Goal: Task Accomplishment & Management: Complete application form

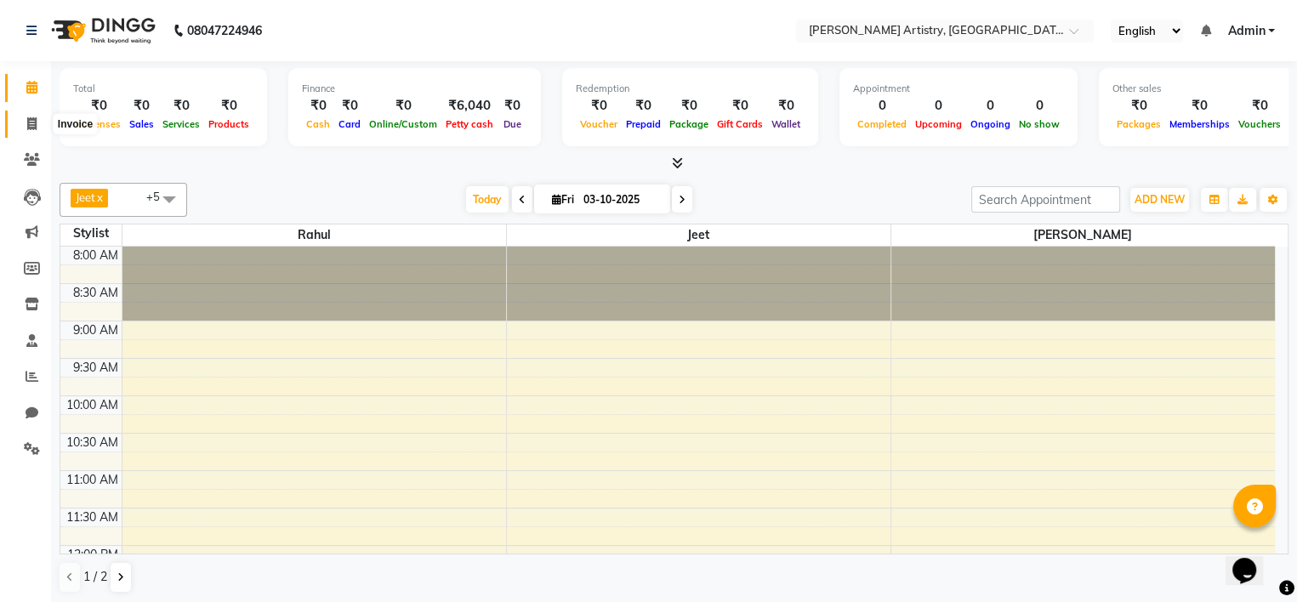
click at [35, 126] on icon at bounding box center [31, 123] width 9 height 13
select select "service"
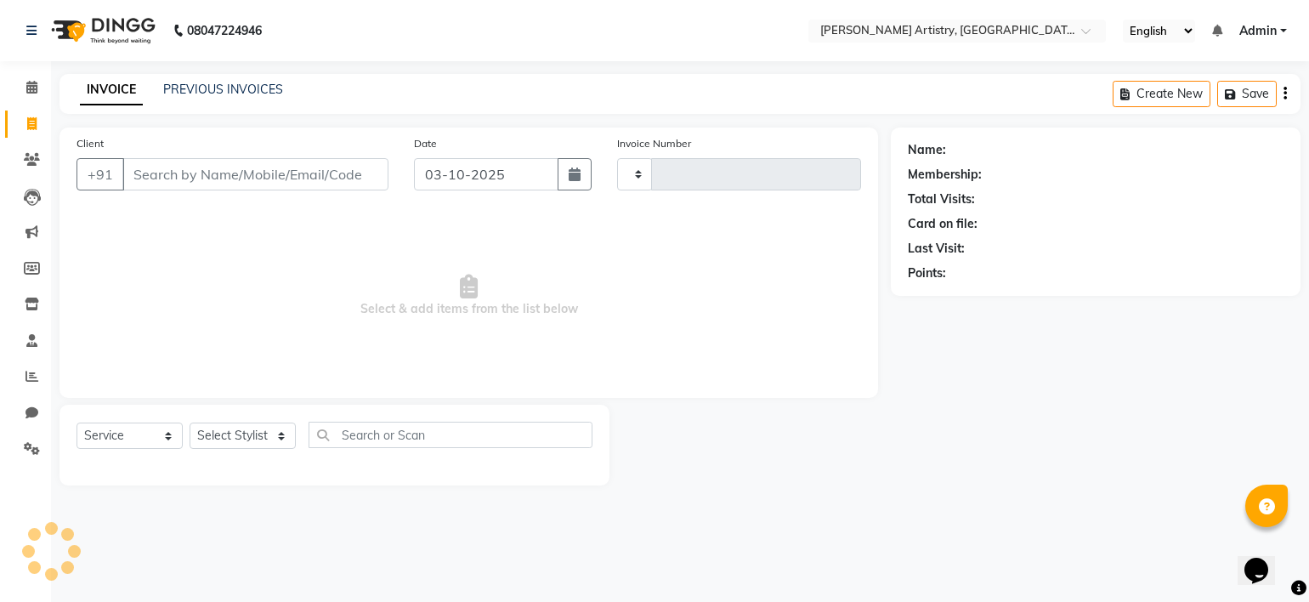
type input "0442"
select select "8322"
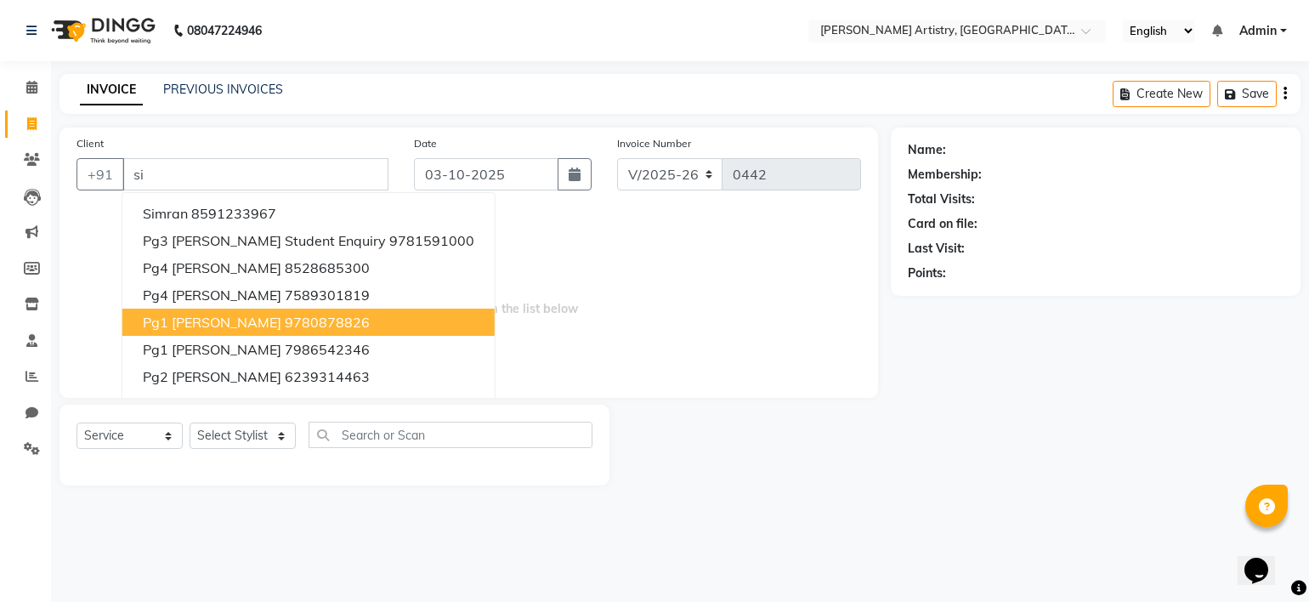
type input "s"
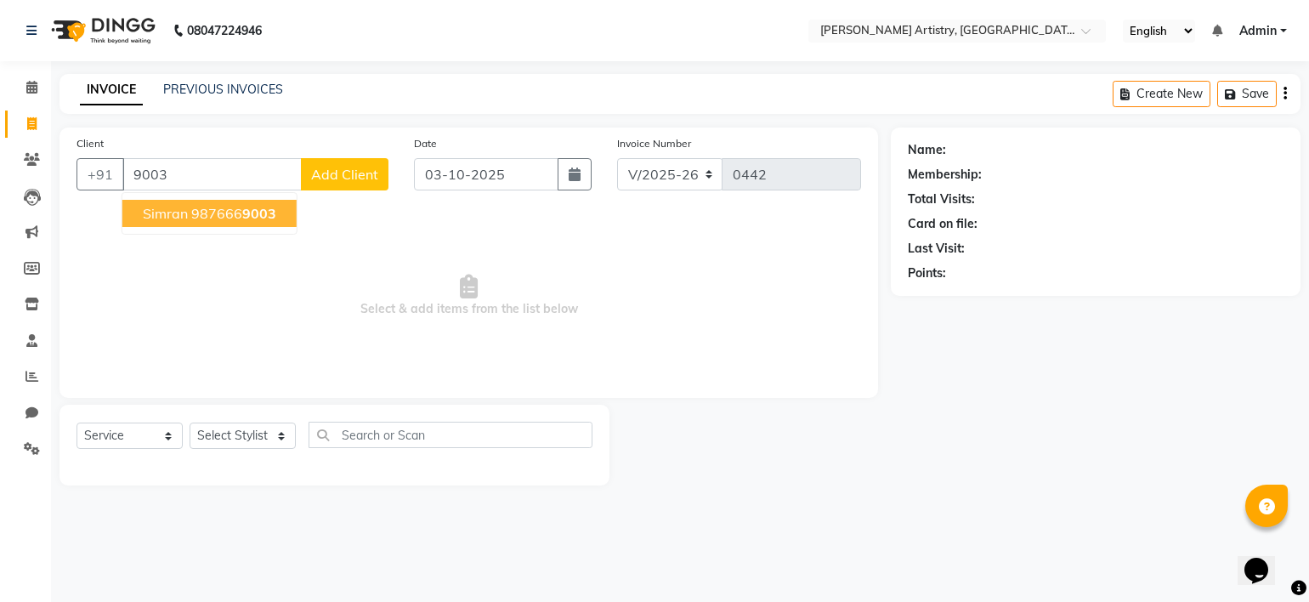
click at [210, 217] on ngb-highlight "987666 9003" at bounding box center [233, 213] width 85 height 17
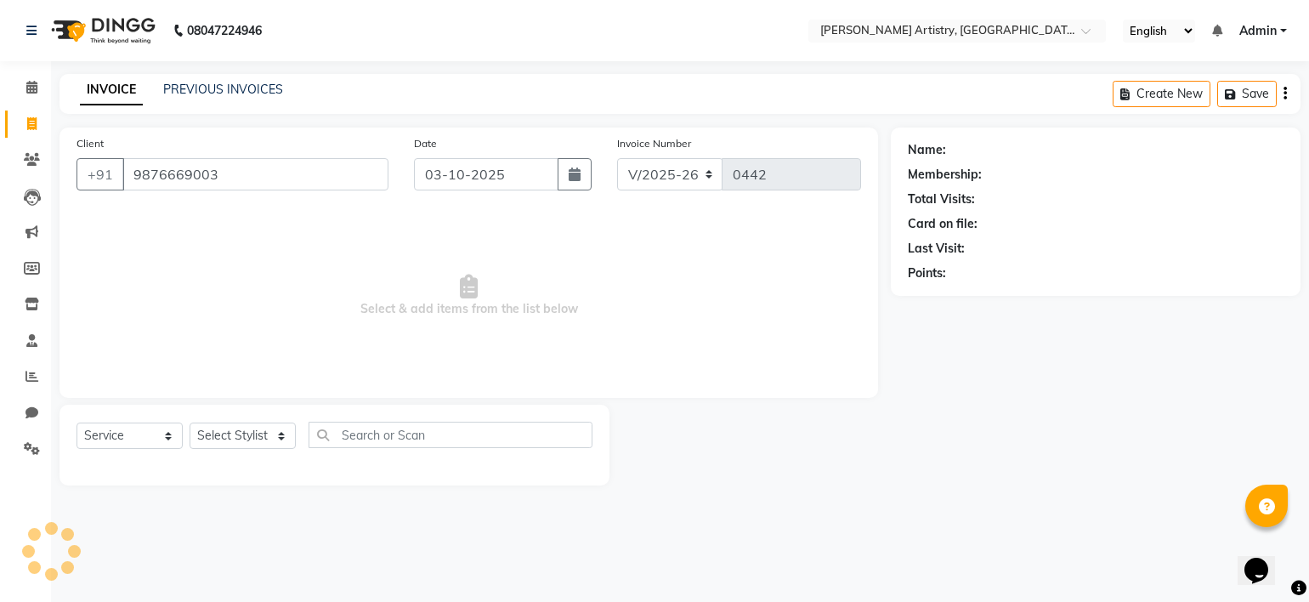
type input "9876669003"
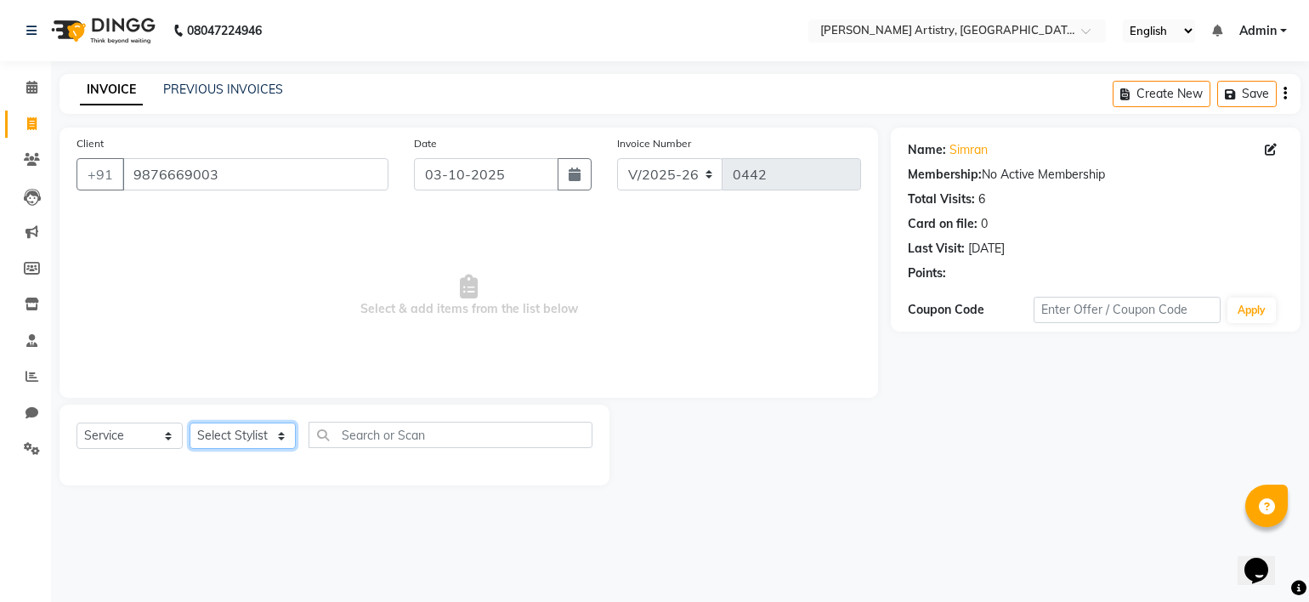
click at [246, 438] on select "Select Stylist [PERSON_NAME] [PERSON_NAME] [PERSON_NAME]" at bounding box center [243, 436] width 106 height 26
select select "84202"
click at [190, 423] on select "Select Stylist [PERSON_NAME] [PERSON_NAME] [PERSON_NAME]" at bounding box center [243, 436] width 106 height 26
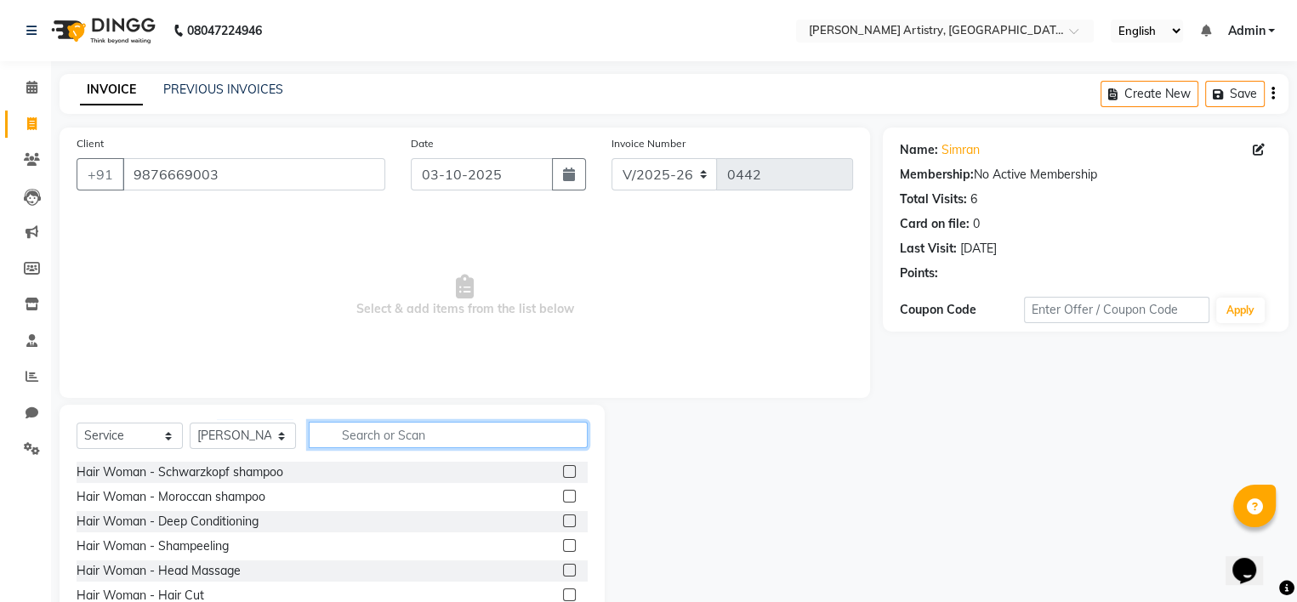
click at [366, 439] on input "text" at bounding box center [448, 435] width 279 height 26
click at [563, 478] on label at bounding box center [569, 471] width 13 height 13
click at [563, 478] on input "checkbox" at bounding box center [568, 472] width 11 height 11
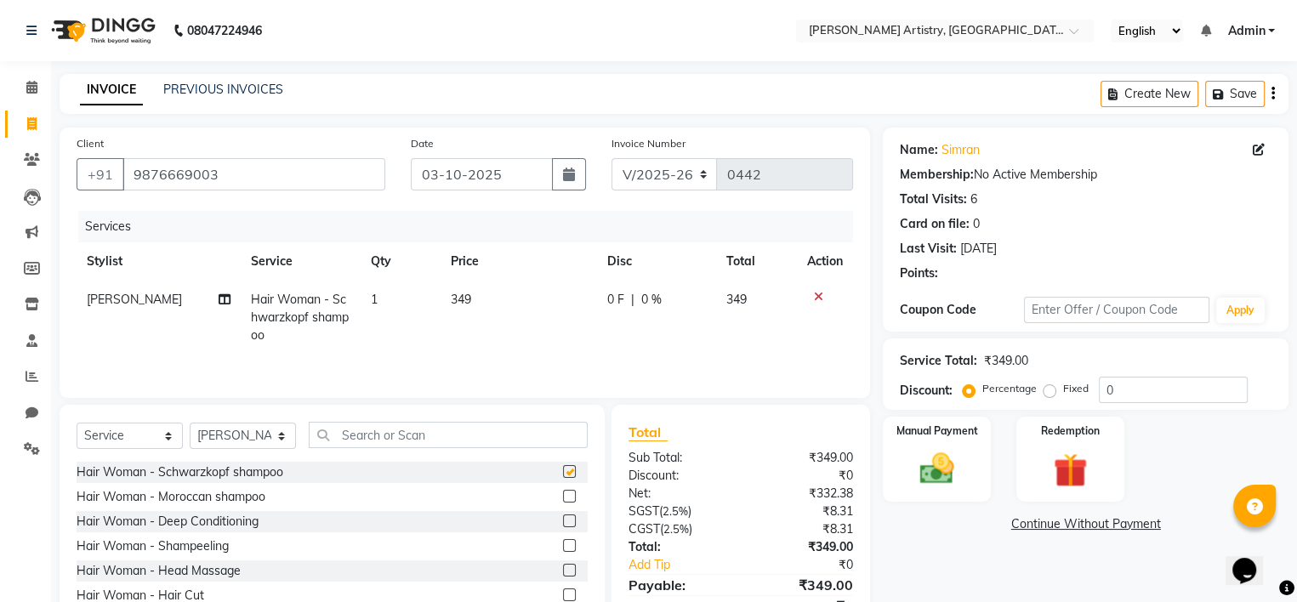
checkbox input "false"
click at [469, 309] on td "349" at bounding box center [518, 318] width 156 height 74
select select "84202"
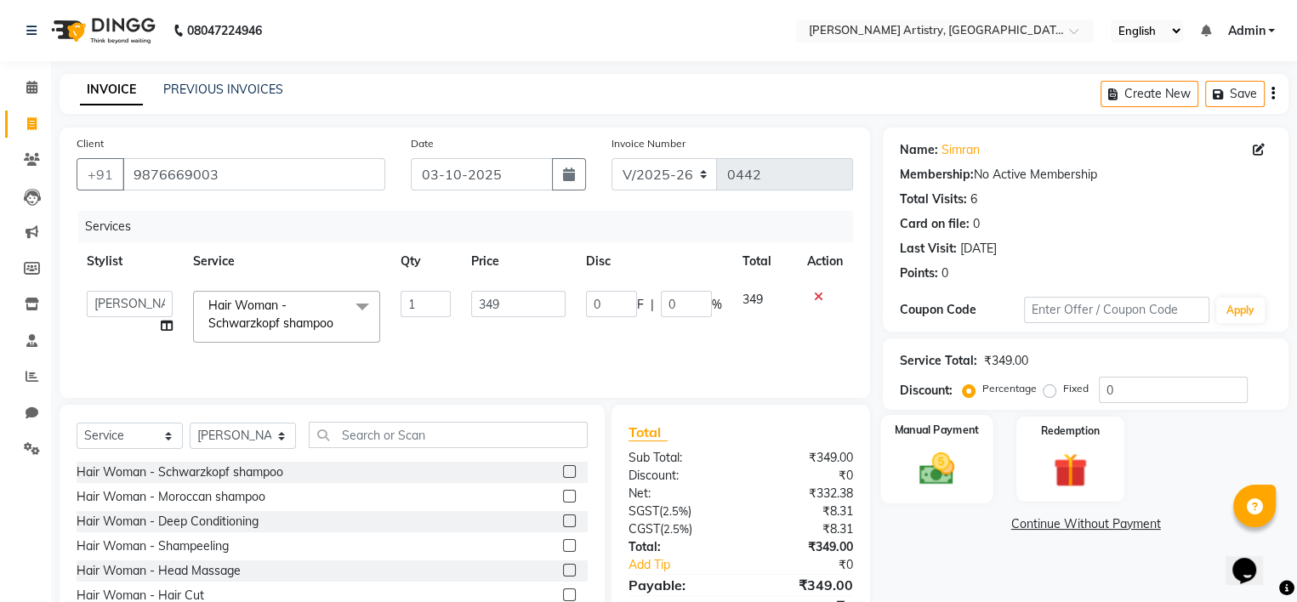
click at [947, 475] on img at bounding box center [937, 469] width 58 height 41
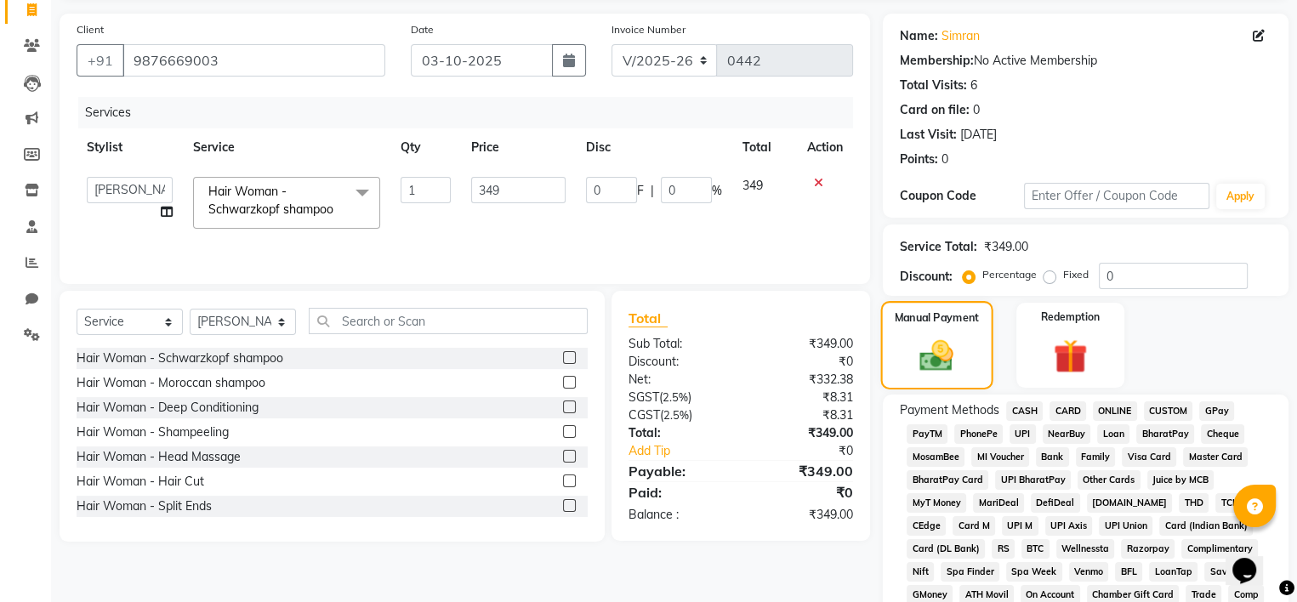
scroll to position [124, 0]
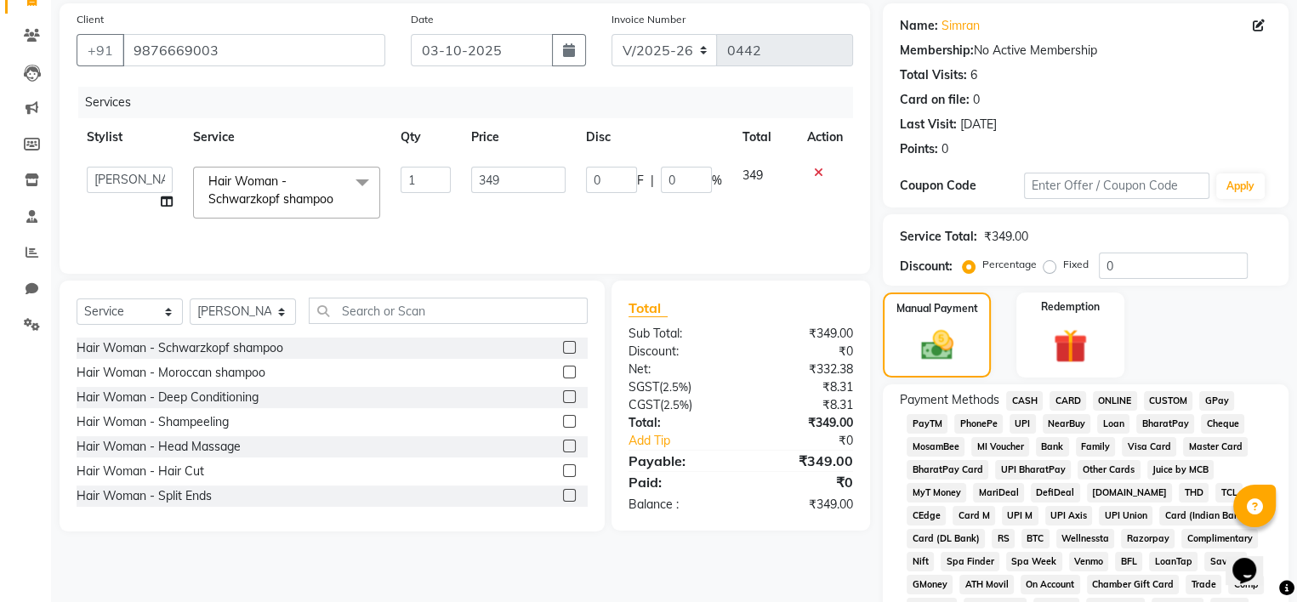
click at [1025, 419] on span "UPI" at bounding box center [1022, 424] width 26 height 20
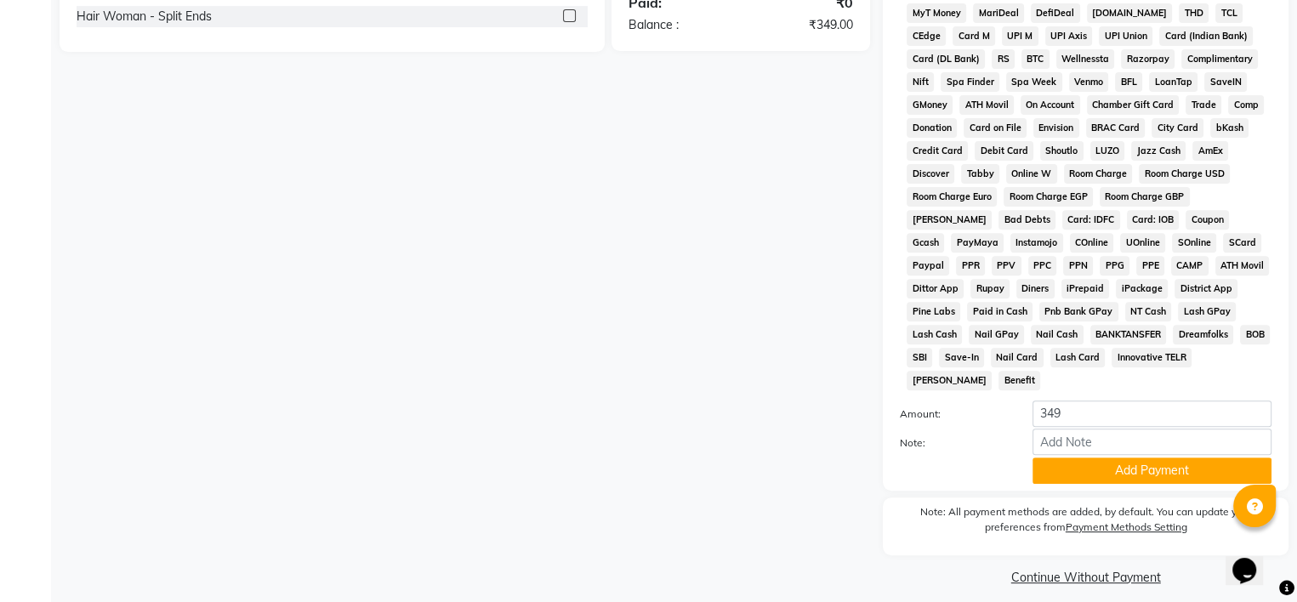
scroll to position [607, 0]
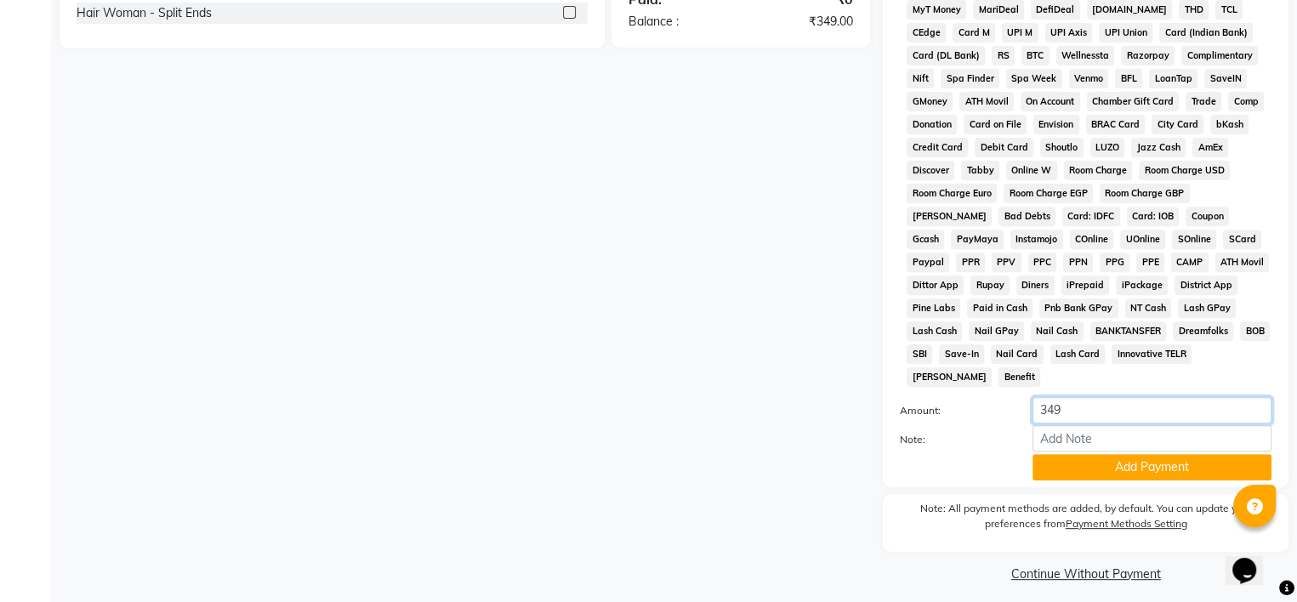
click at [1072, 404] on input "349" at bounding box center [1151, 410] width 239 height 26
type input "3"
type input "50"
click at [1103, 458] on button "Add Payment" at bounding box center [1151, 467] width 239 height 26
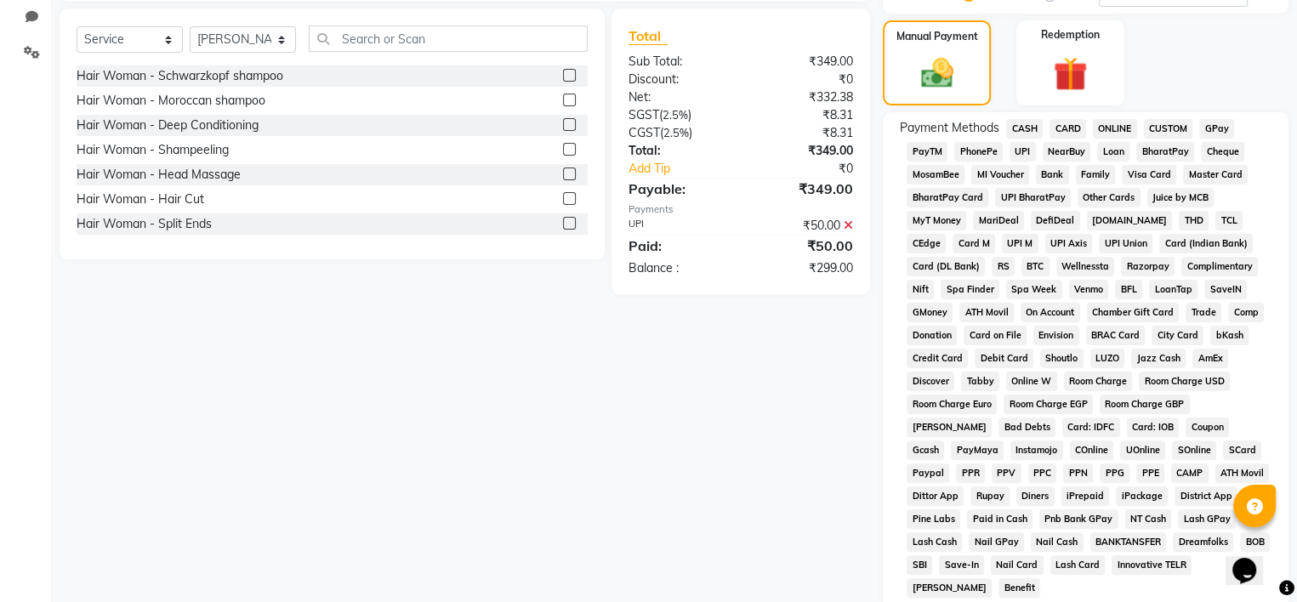
scroll to position [393, 0]
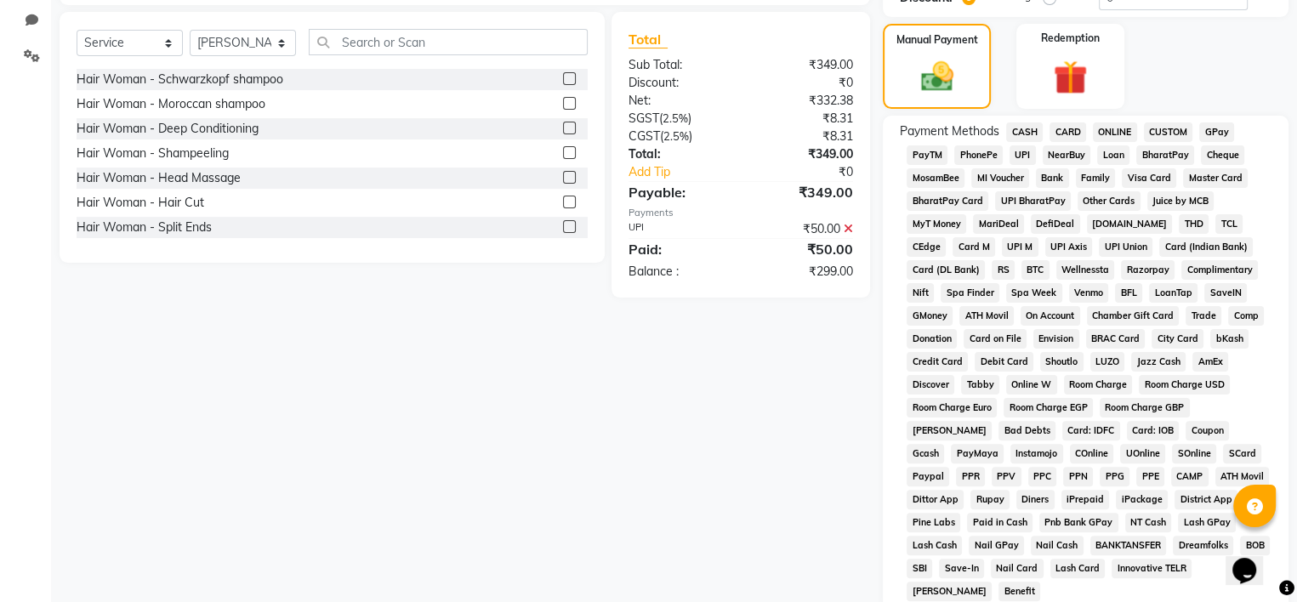
click at [1027, 128] on span "CASH" at bounding box center [1024, 132] width 37 height 20
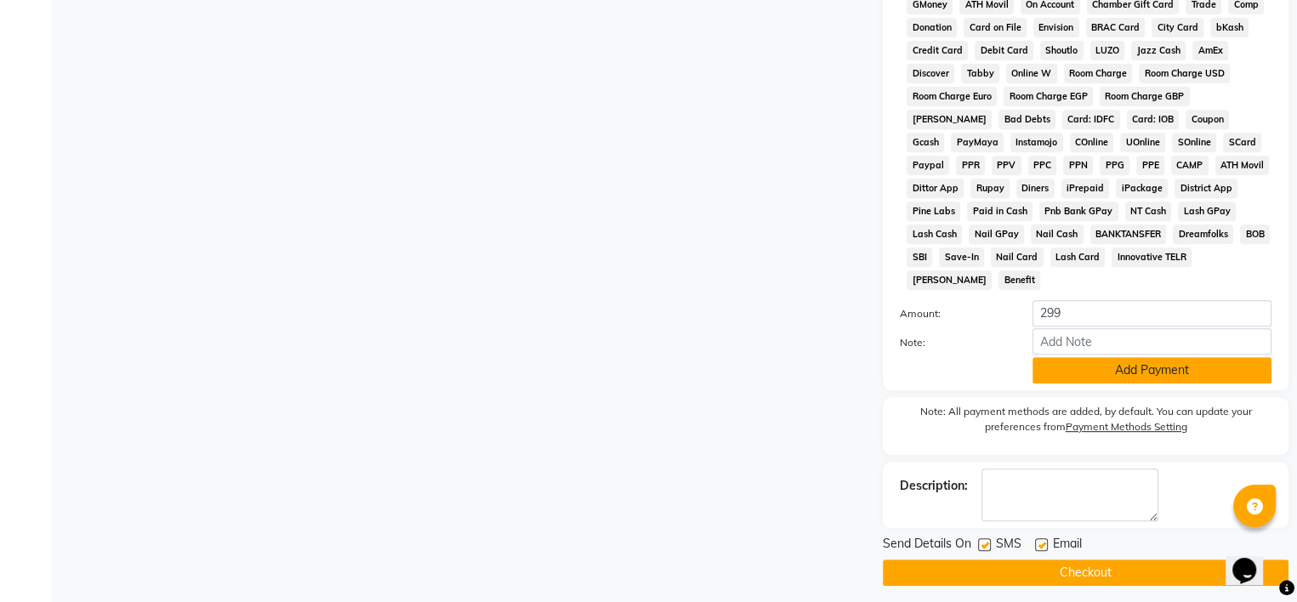
click at [1047, 370] on button "Add Payment" at bounding box center [1151, 370] width 239 height 26
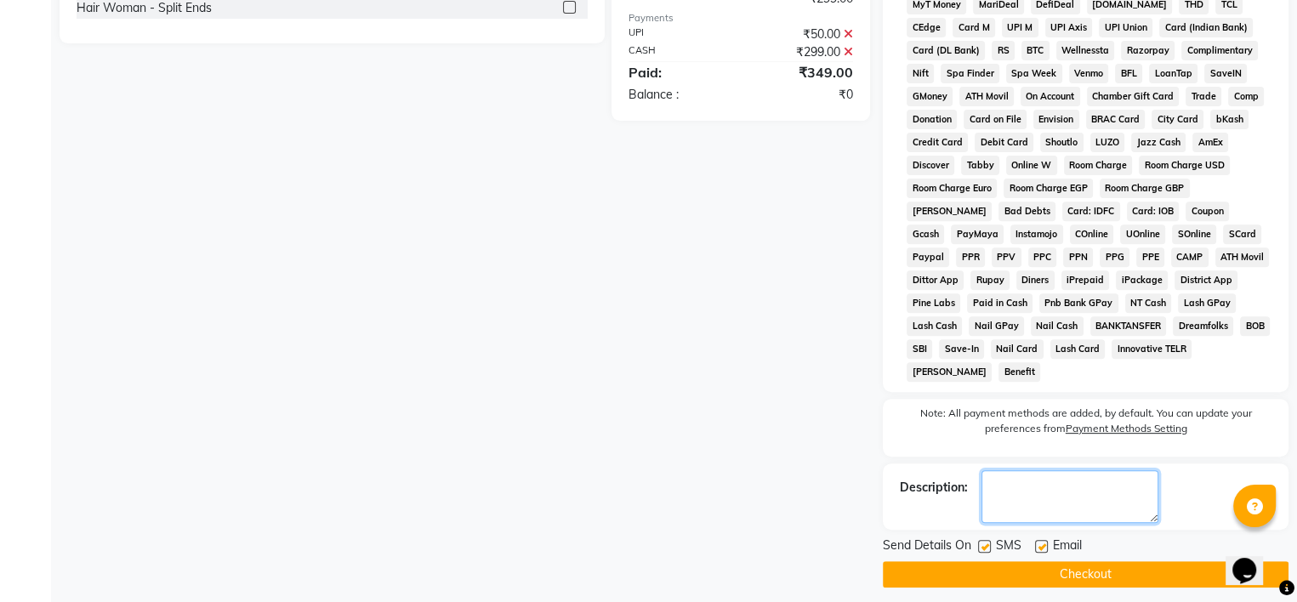
click at [1031, 491] on textarea at bounding box center [1069, 496] width 177 height 53
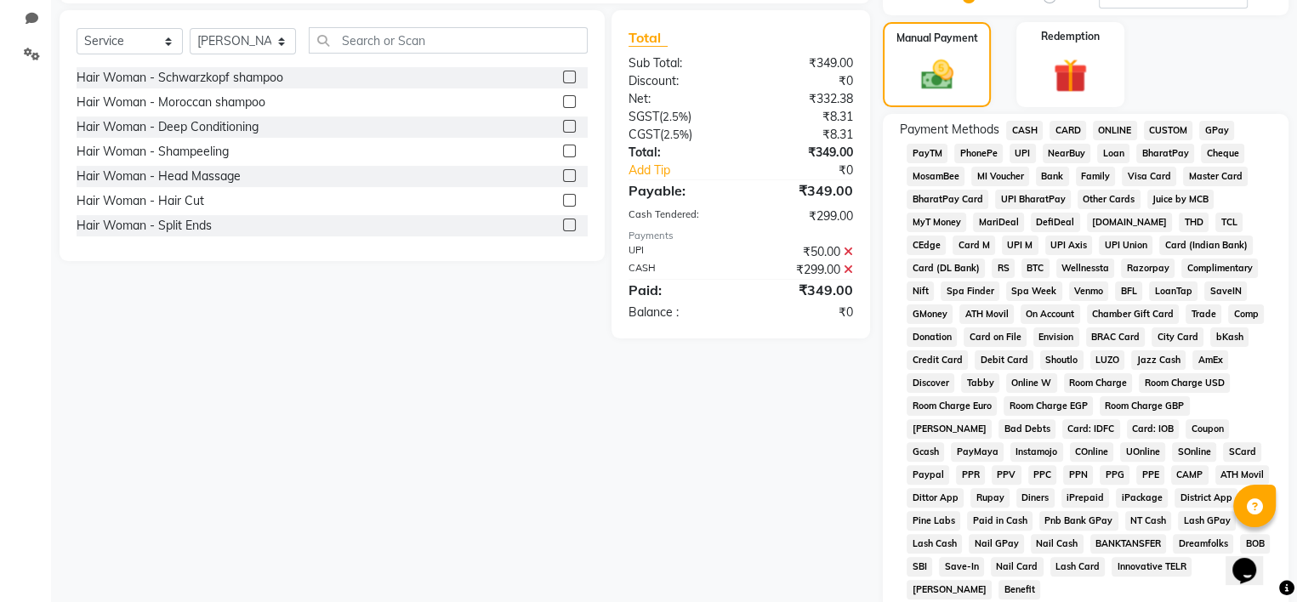
scroll to position [395, 0]
type textarea "jc"
click at [843, 267] on icon at bounding box center [847, 269] width 9 height 12
click at [1019, 125] on span "CASH" at bounding box center [1024, 130] width 37 height 20
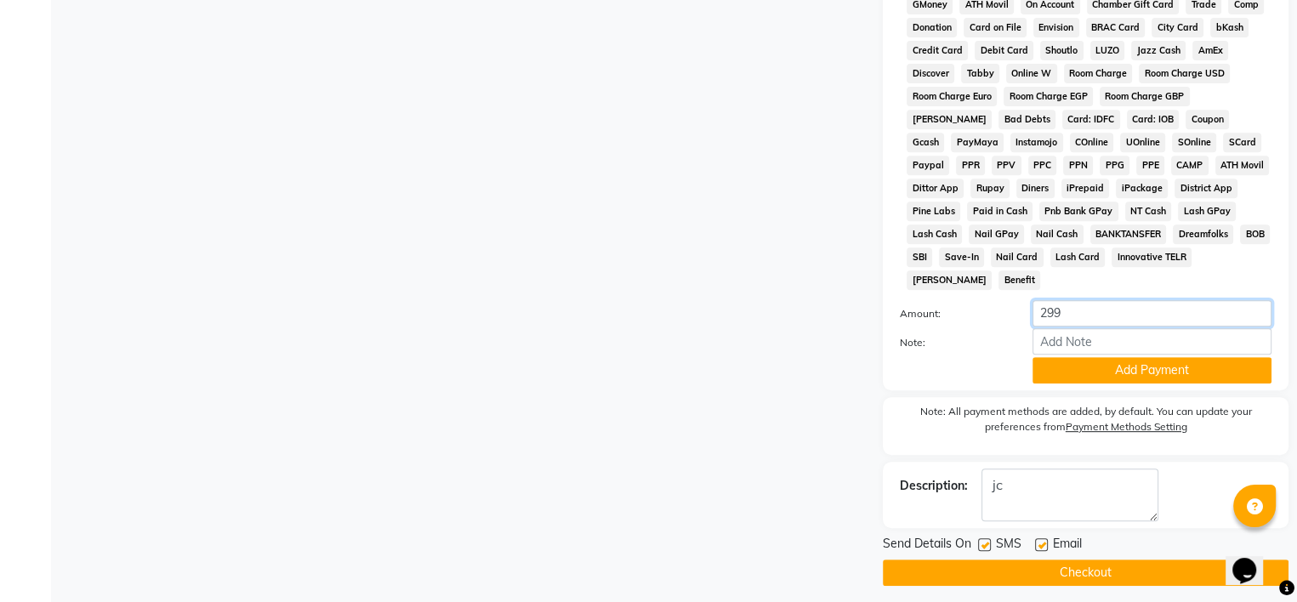
click at [1098, 301] on input "299" at bounding box center [1151, 313] width 239 height 26
type input "300"
click at [1126, 367] on button "Add Payment" at bounding box center [1151, 370] width 239 height 26
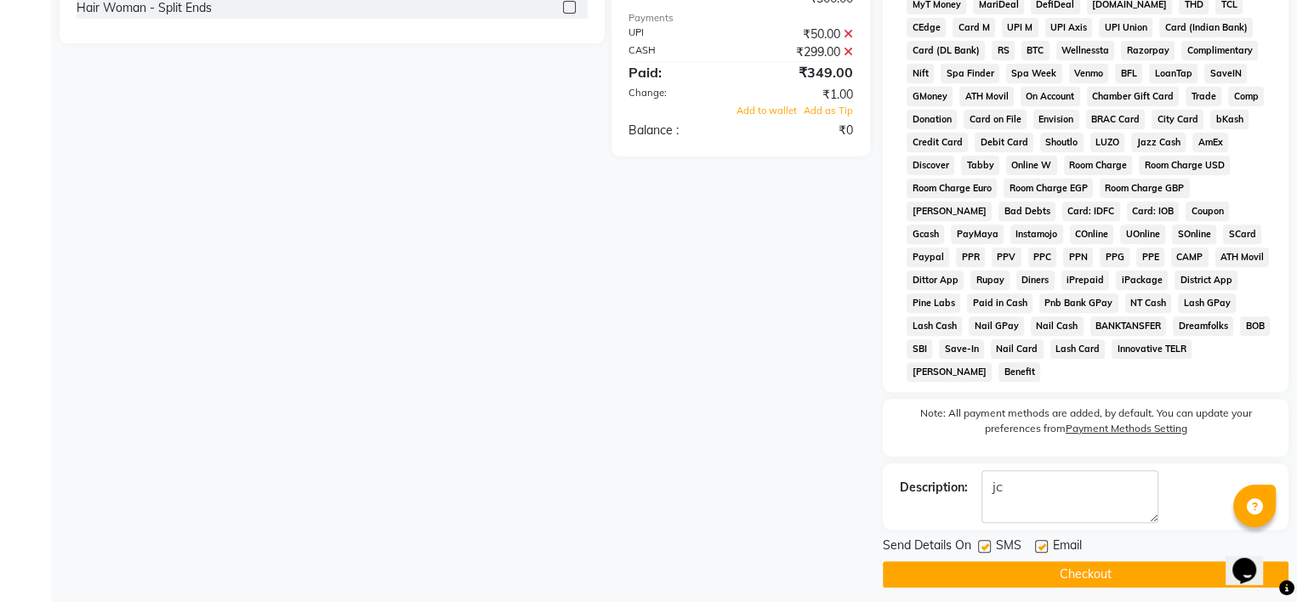
scroll to position [0, 0]
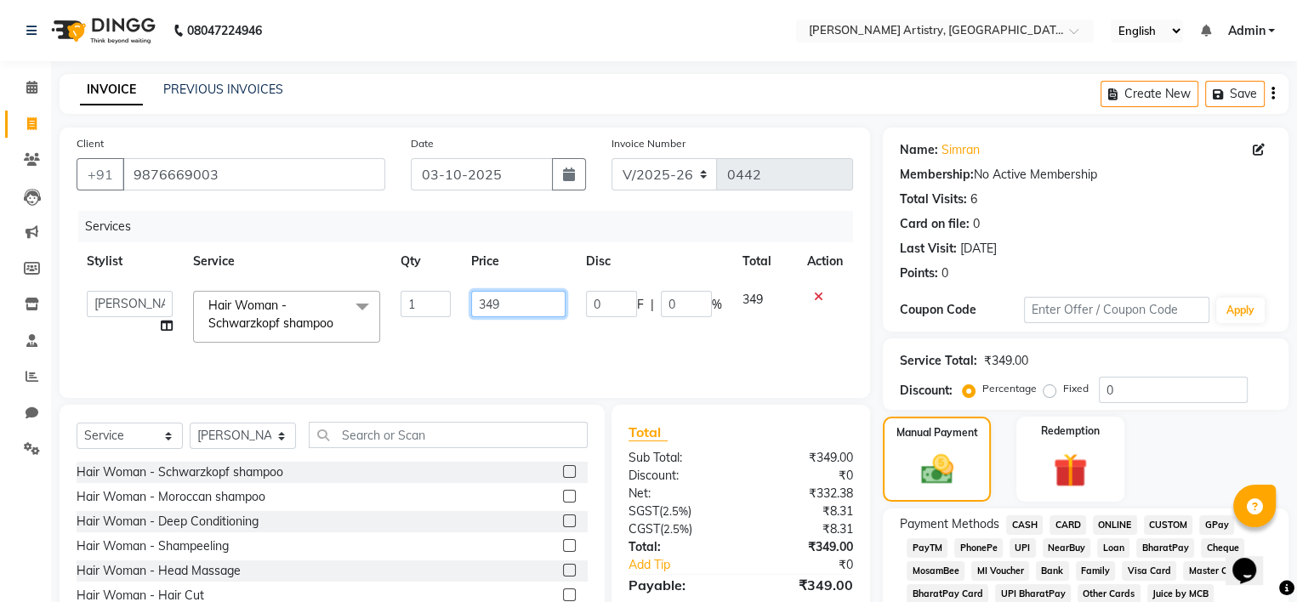
click at [551, 299] on input "349" at bounding box center [518, 304] width 94 height 26
type input "350"
click at [616, 343] on td "0 F | 0 %" at bounding box center [654, 317] width 156 height 72
select select "84202"
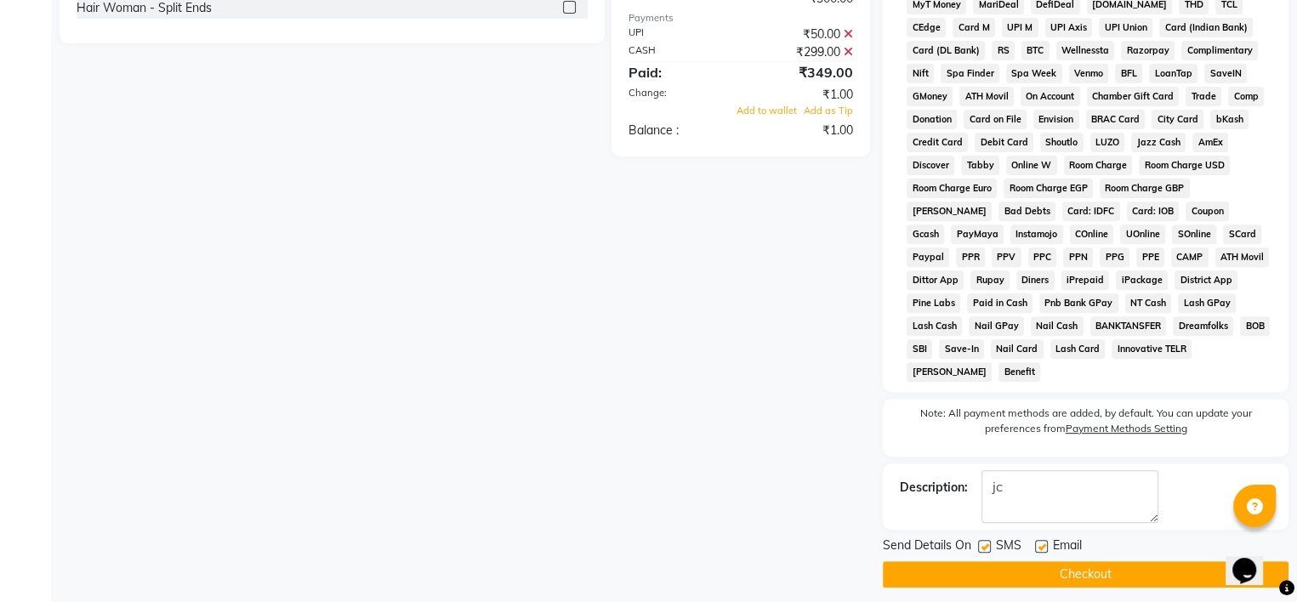
scroll to position [612, 0]
click at [1024, 470] on textarea at bounding box center [1069, 496] width 177 height 53
type textarea "jc 471"
click at [983, 540] on label at bounding box center [984, 546] width 13 height 13
click at [983, 542] on input "checkbox" at bounding box center [983, 547] width 11 height 11
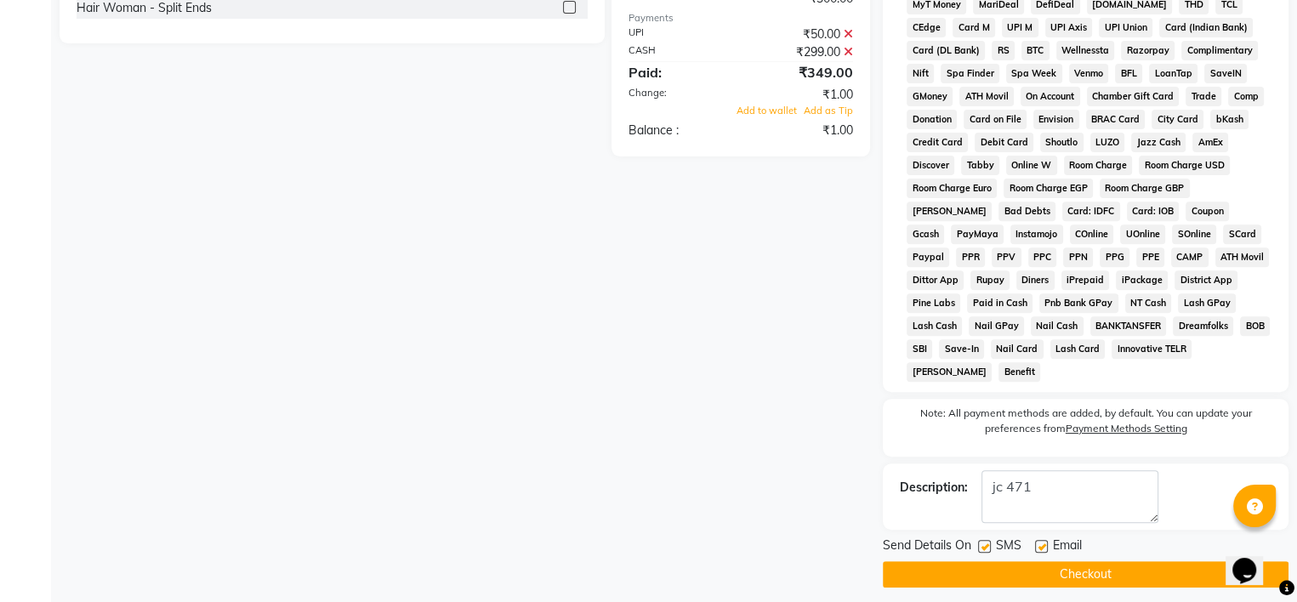
checkbox input "false"
click at [1041, 540] on label at bounding box center [1041, 546] width 13 height 13
click at [1041, 542] on input "checkbox" at bounding box center [1040, 547] width 11 height 11
checkbox input "false"
click at [848, 54] on icon at bounding box center [847, 52] width 9 height 12
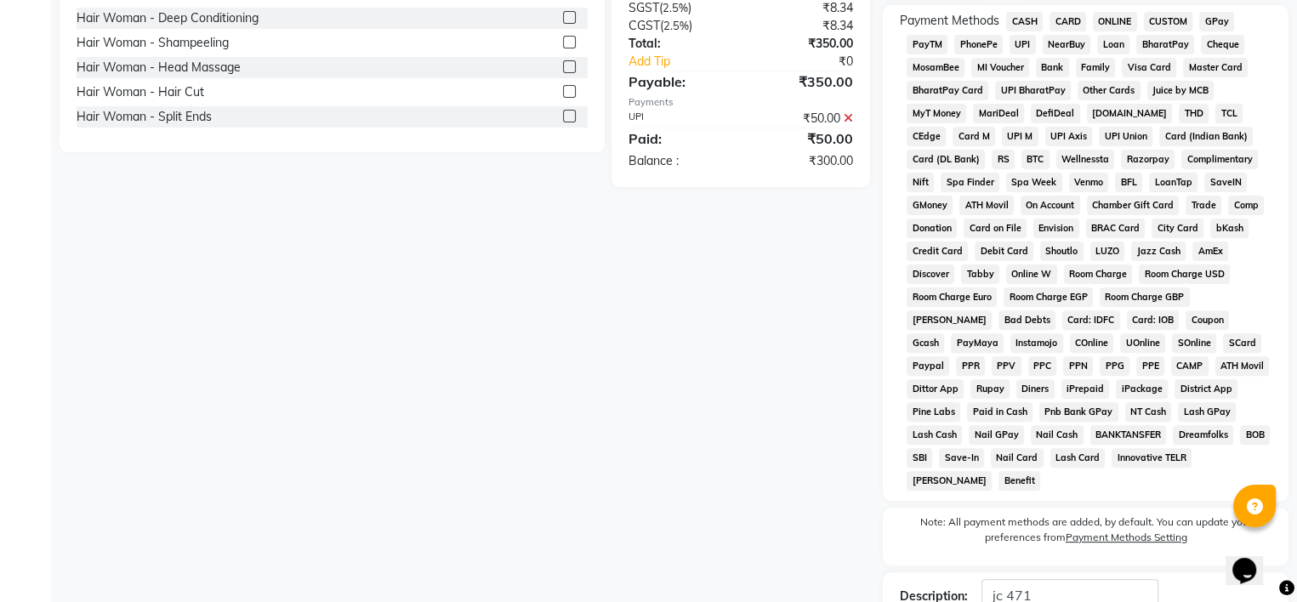
scroll to position [500, 0]
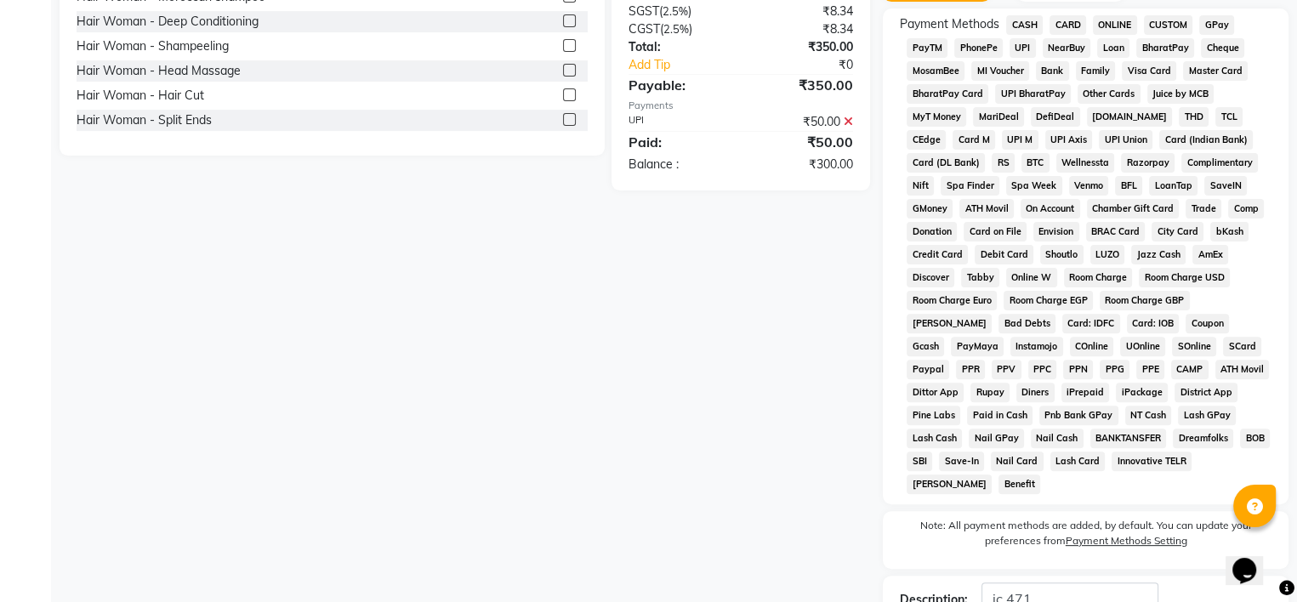
click at [1018, 21] on span "CASH" at bounding box center [1024, 25] width 37 height 20
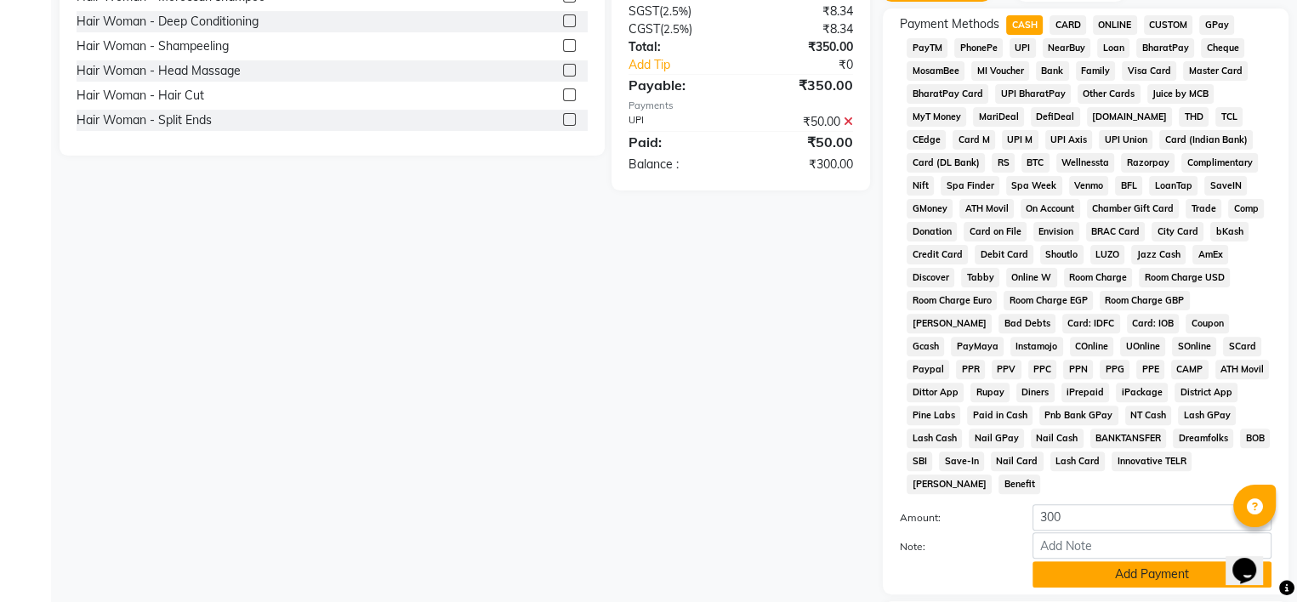
click at [1141, 569] on button "Add Payment" at bounding box center [1151, 574] width 239 height 26
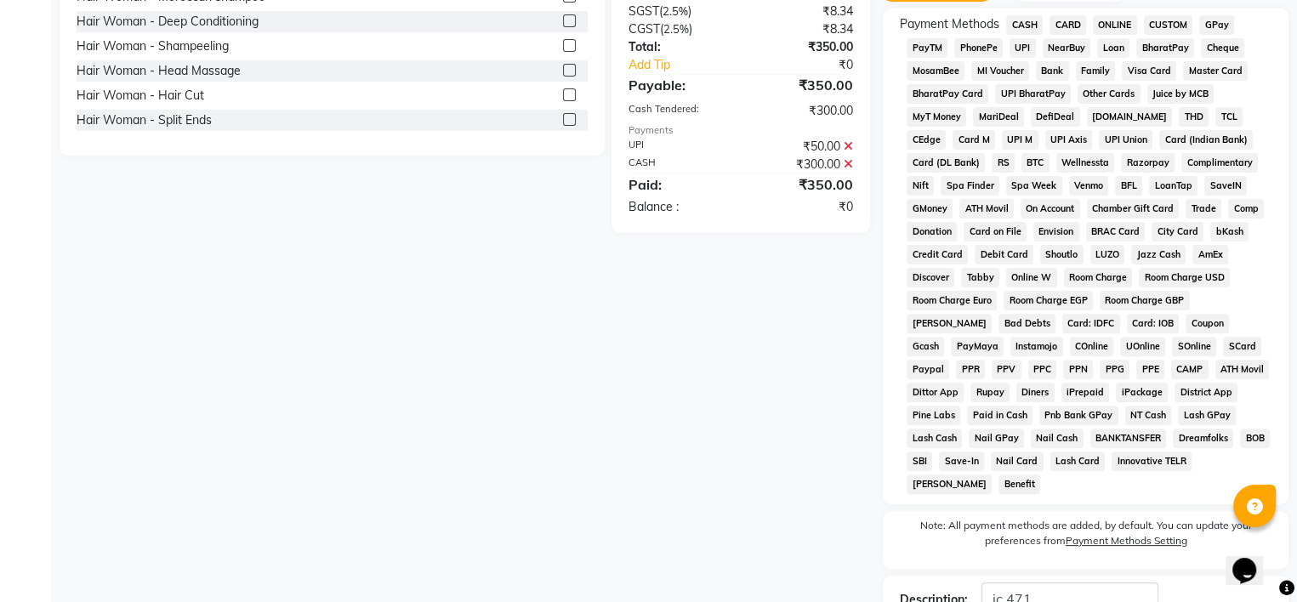
scroll to position [612, 0]
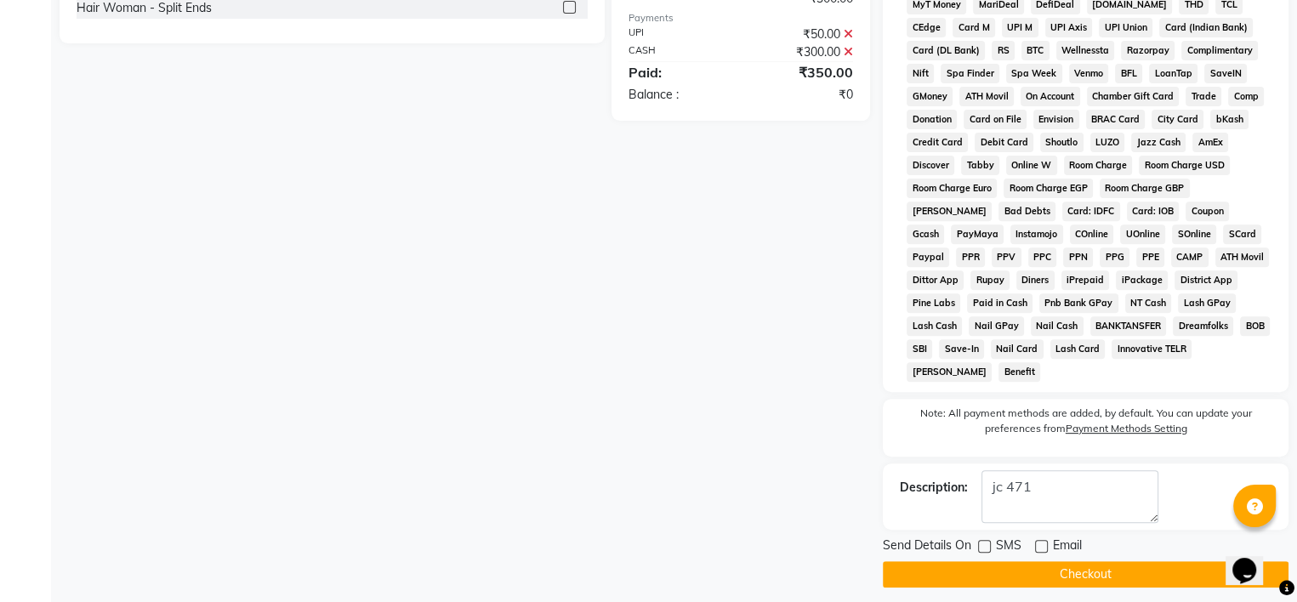
click at [1035, 561] on button "Checkout" at bounding box center [1085, 574] width 406 height 26
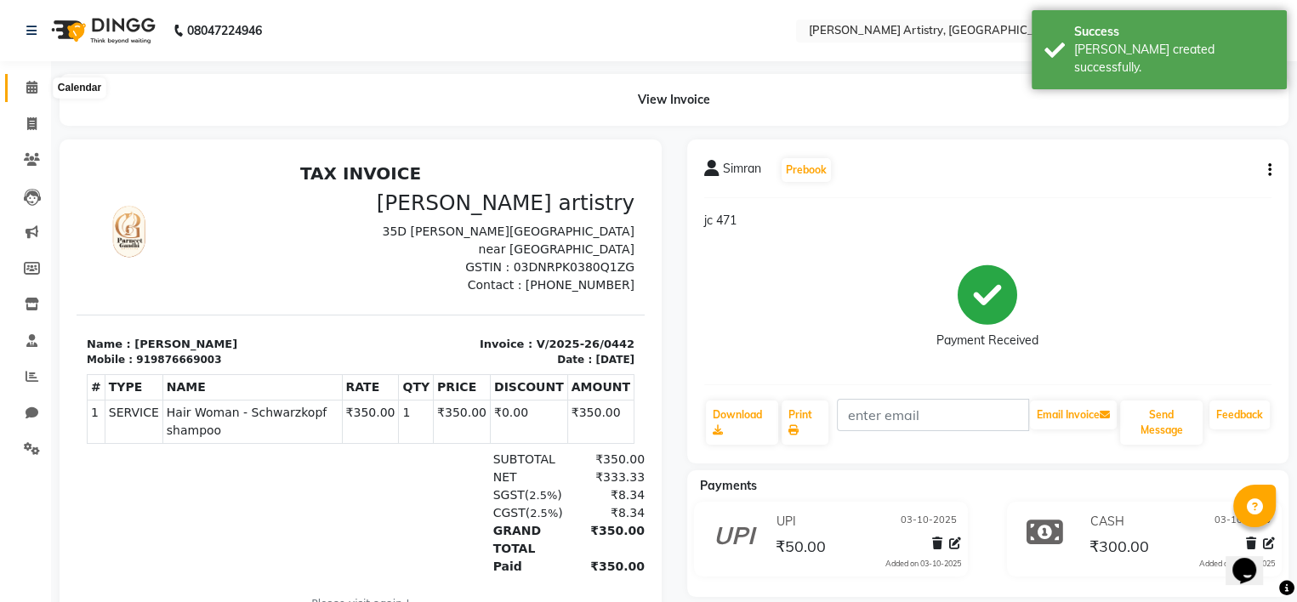
click at [40, 92] on span at bounding box center [32, 88] width 30 height 20
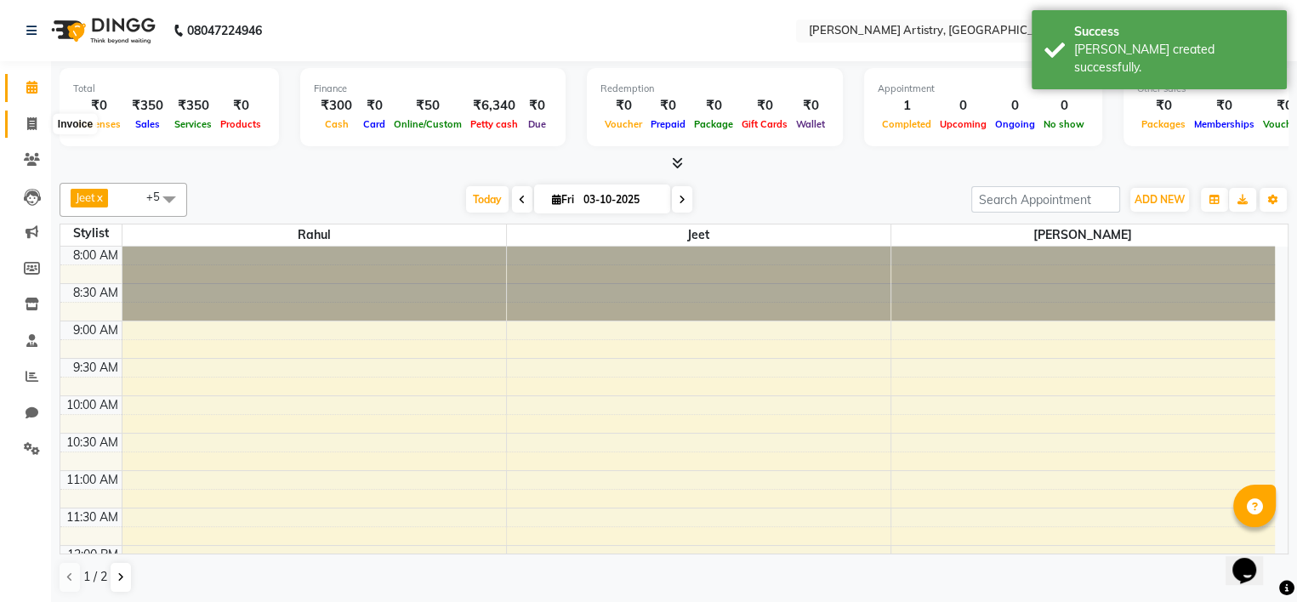
click at [37, 122] on span at bounding box center [32, 125] width 30 height 20
select select "8322"
select select "service"
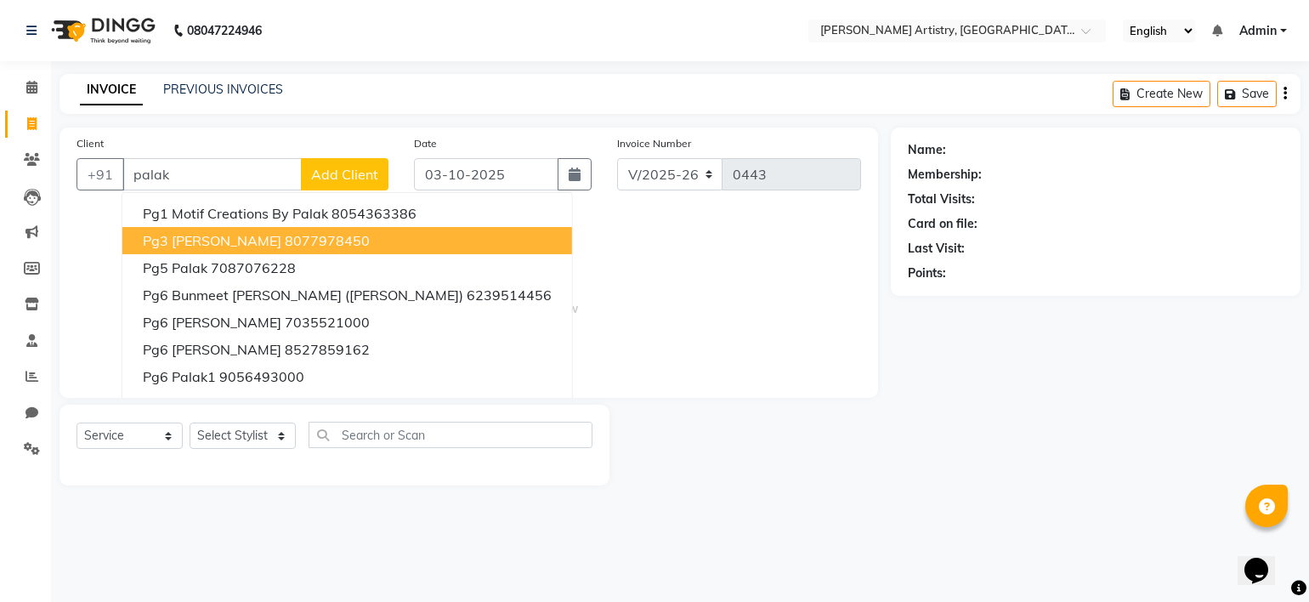
click at [384, 71] on div "08047224946 Select Location × [PERSON_NAME] Artistry, Ludhiana English ENGLISH …" at bounding box center [654, 301] width 1309 height 602
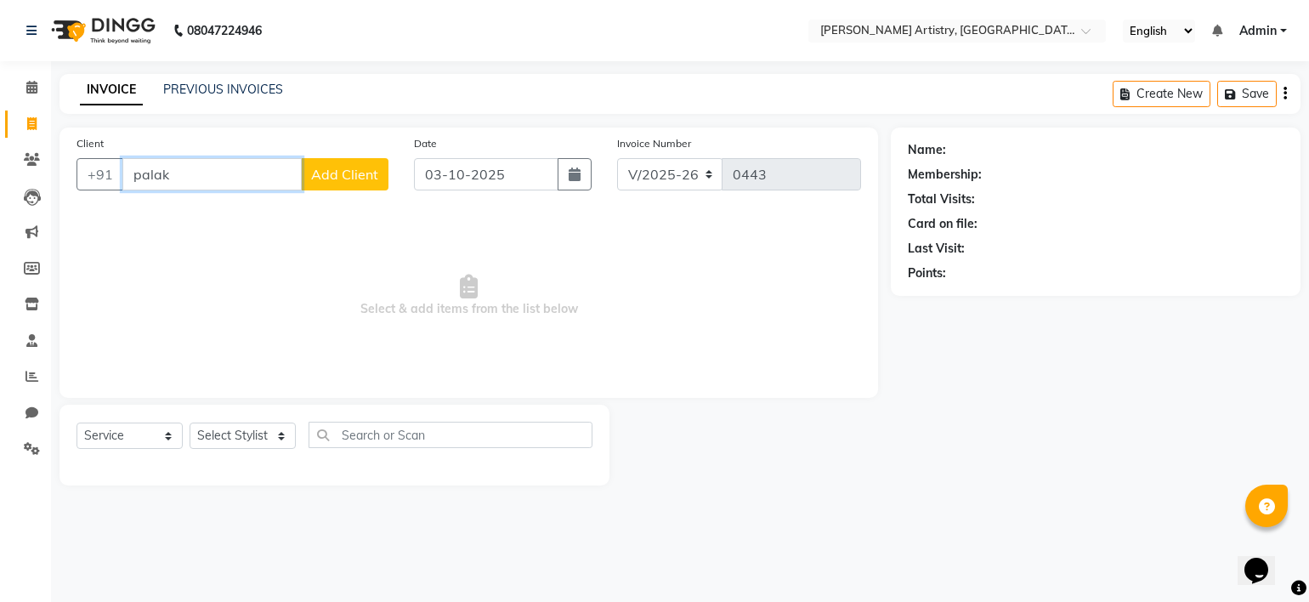
click at [238, 173] on input "palak" at bounding box center [211, 174] width 179 height 32
type input "p"
click at [43, 84] on span at bounding box center [32, 88] width 30 height 20
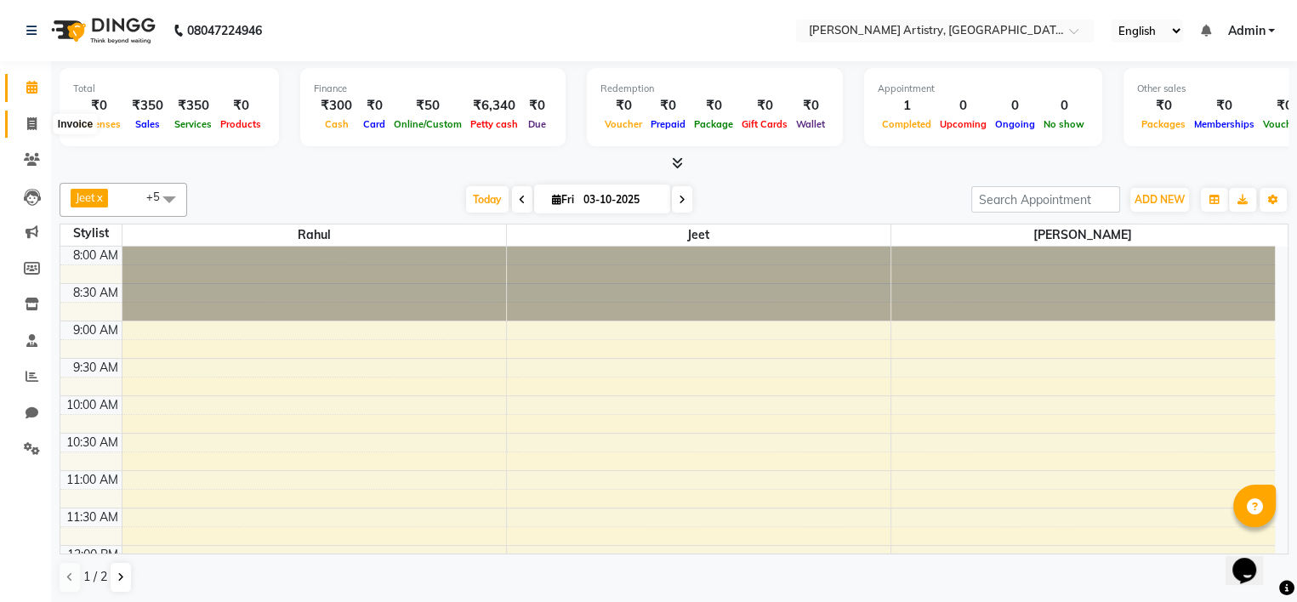
click at [37, 117] on span at bounding box center [32, 125] width 30 height 20
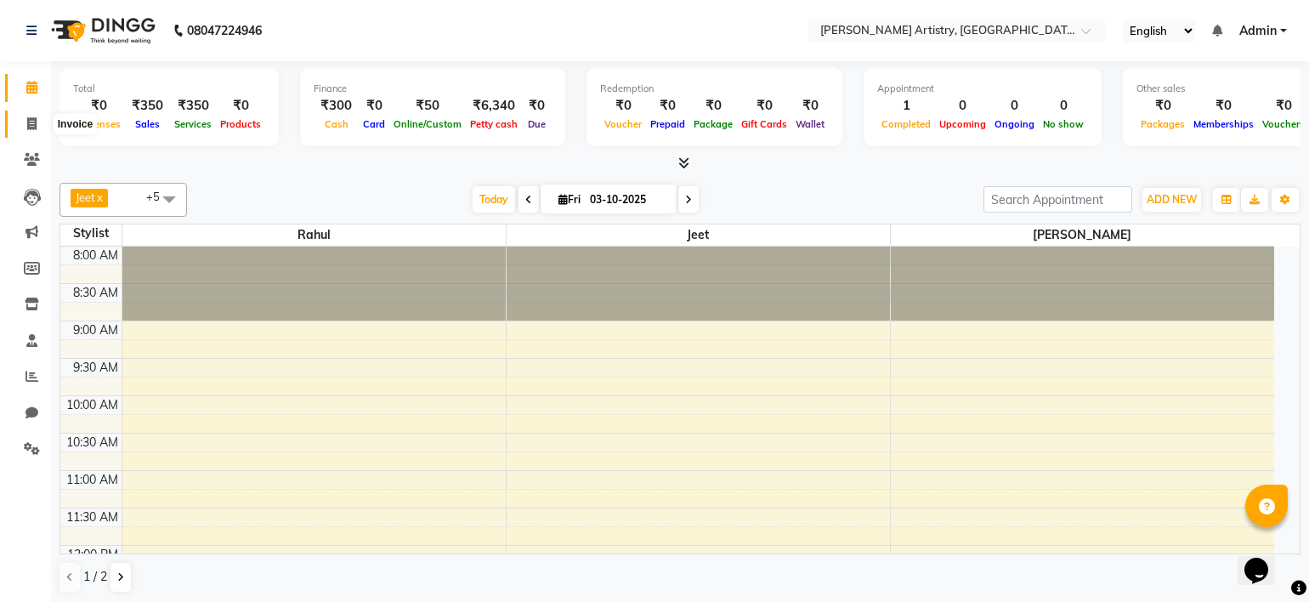
select select "8322"
select select "service"
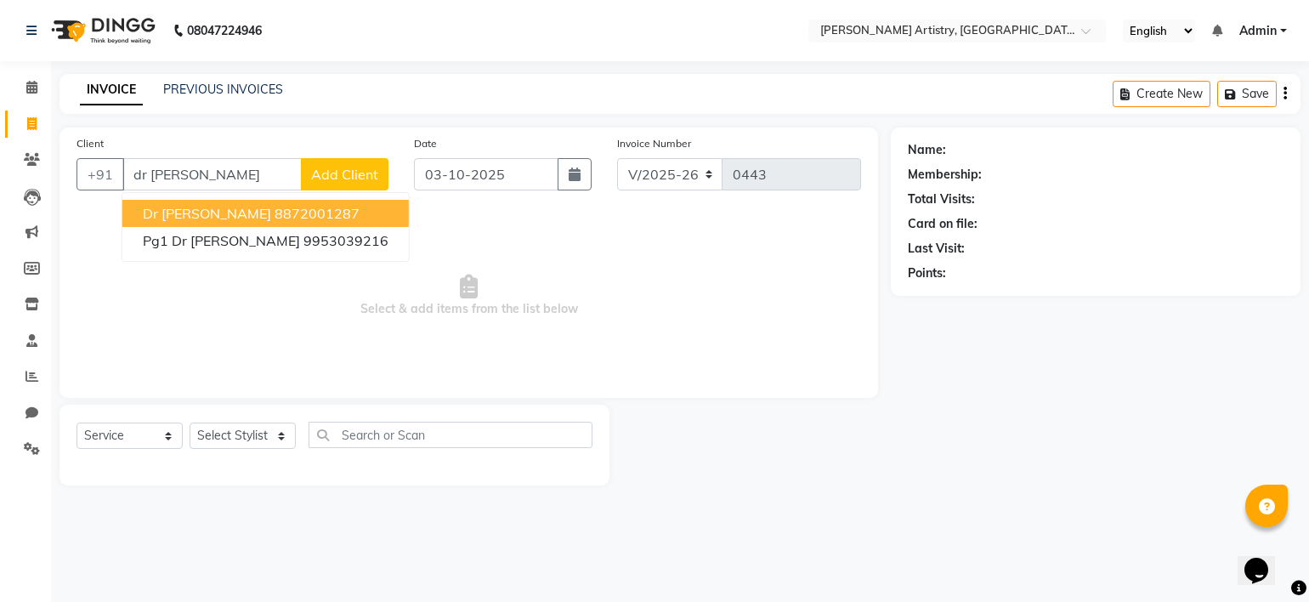
click at [309, 213] on button "Dr [PERSON_NAME] 8872001287" at bounding box center [265, 213] width 287 height 27
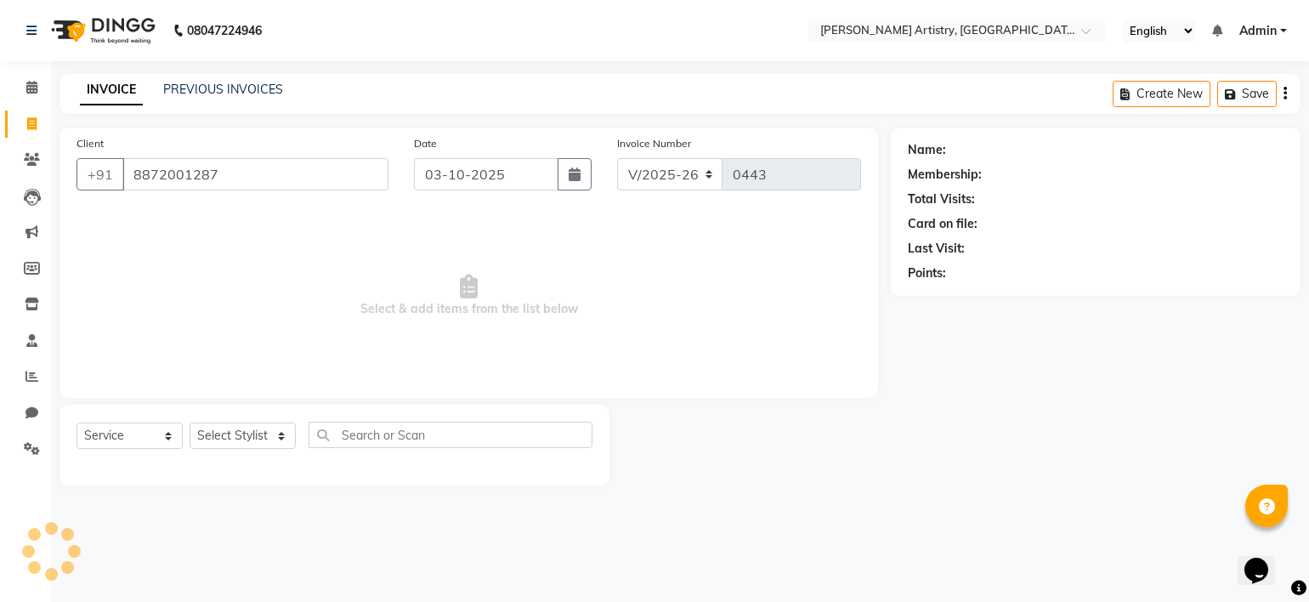
type input "8872001287"
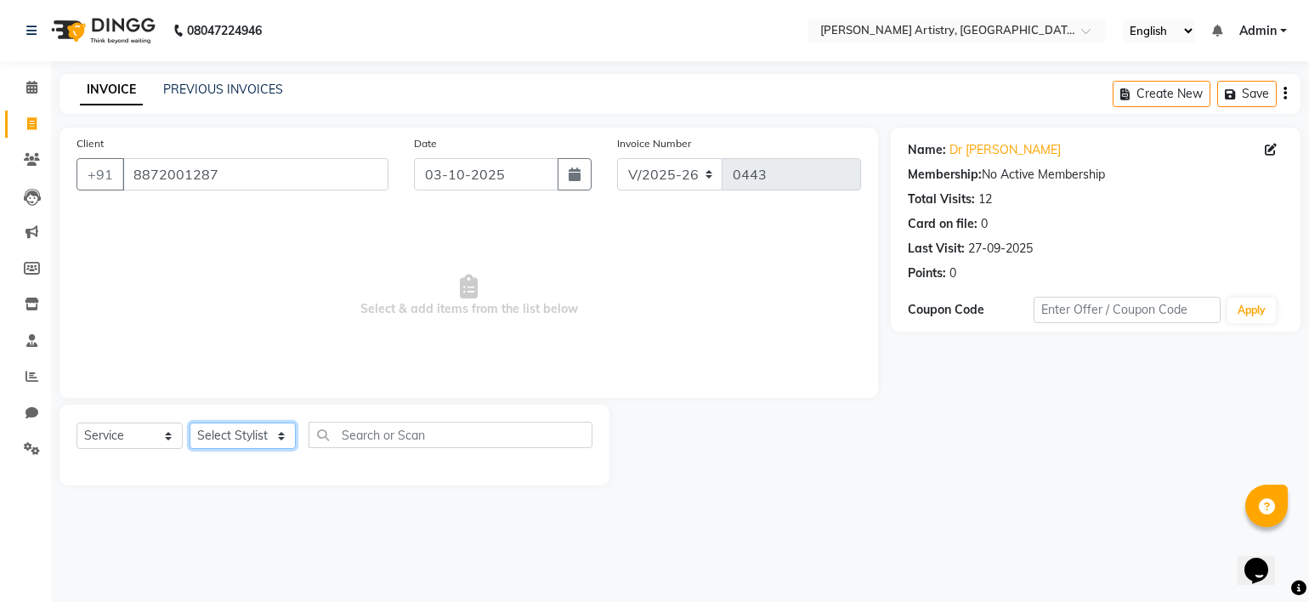
click at [277, 441] on select "Select Stylist [PERSON_NAME] [PERSON_NAME] [PERSON_NAME]" at bounding box center [243, 436] width 106 height 26
select select "84202"
click at [190, 423] on select "Select Stylist [PERSON_NAME] [PERSON_NAME] [PERSON_NAME]" at bounding box center [243, 436] width 106 height 26
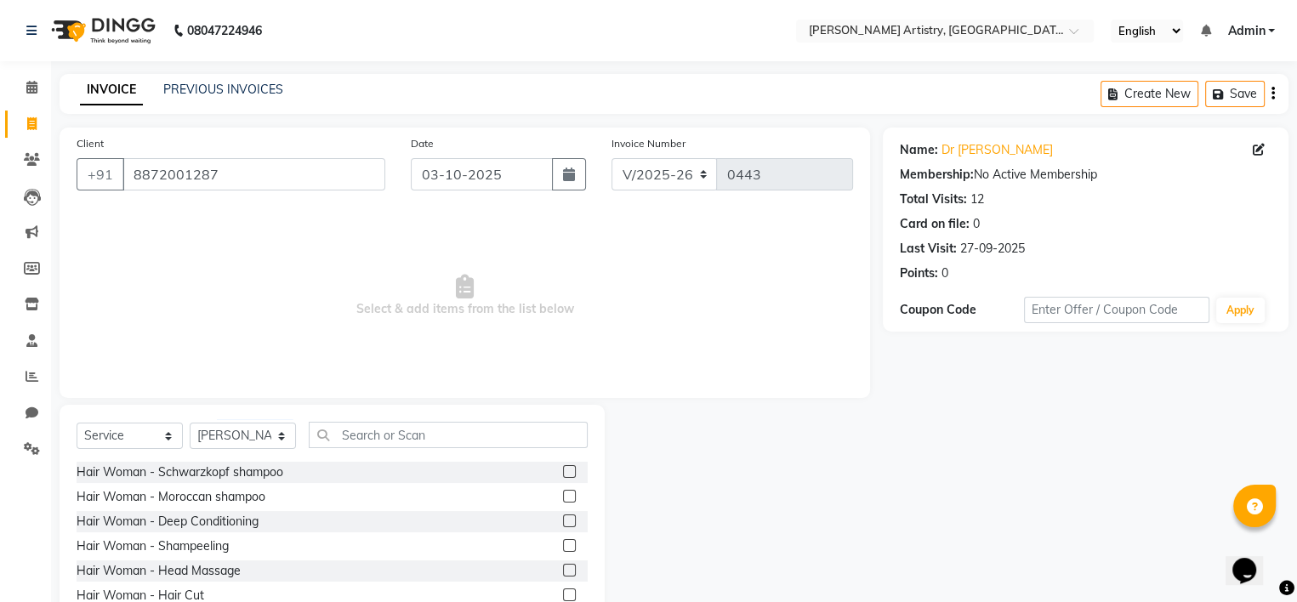
click at [563, 474] on label at bounding box center [569, 471] width 13 height 13
click at [563, 474] on input "checkbox" at bounding box center [568, 472] width 11 height 11
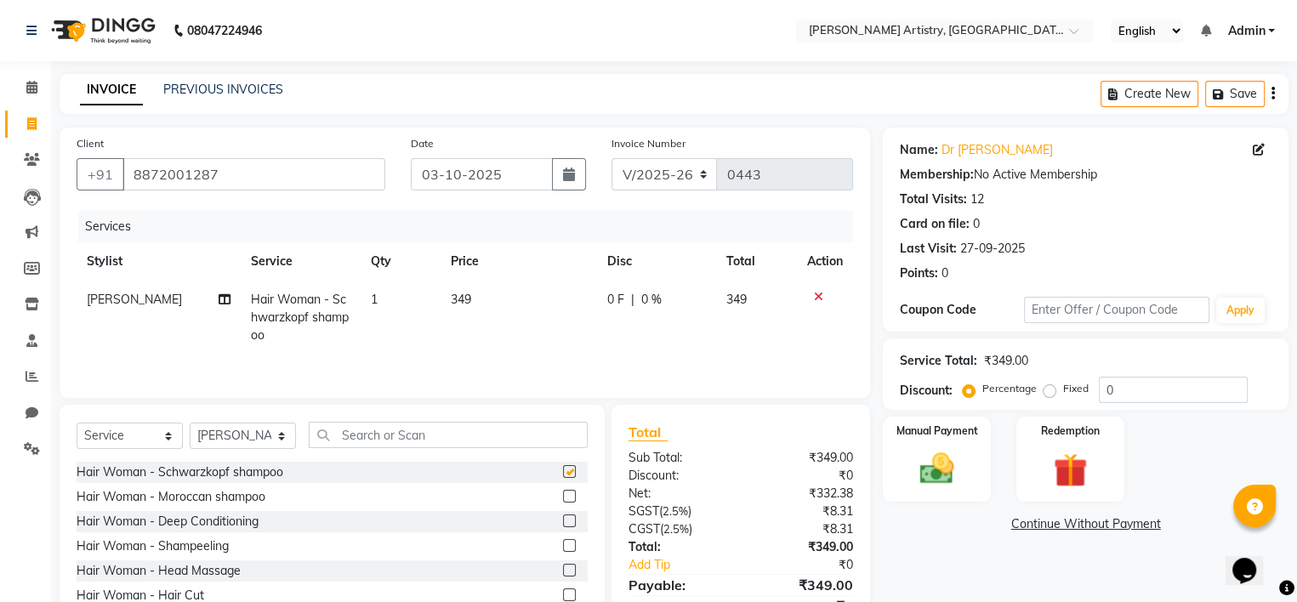
checkbox input "false"
click at [1144, 395] on input "0" at bounding box center [1172, 390] width 149 height 26
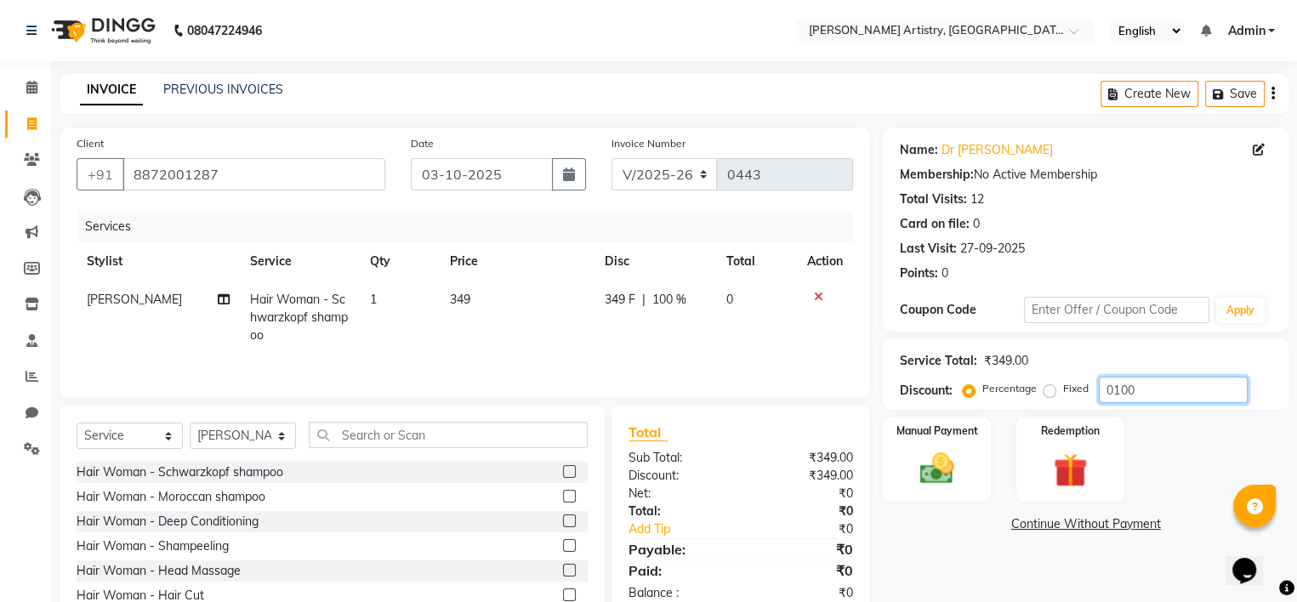
scroll to position [80, 0]
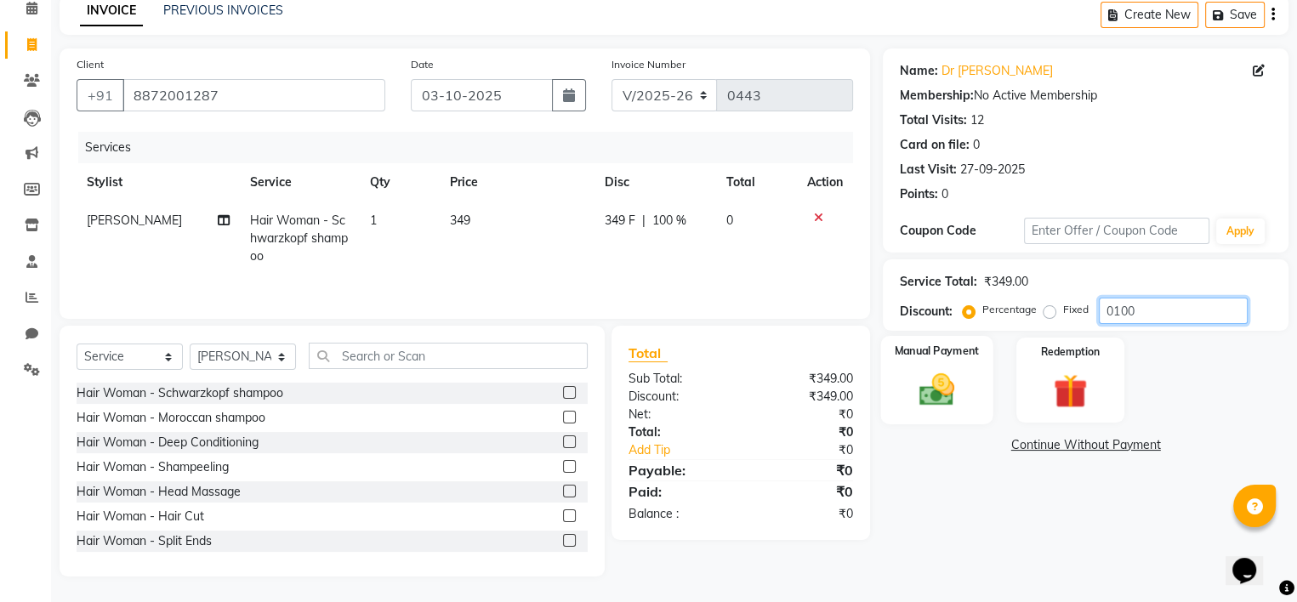
type input "0100"
click at [957, 382] on img at bounding box center [937, 390] width 58 height 41
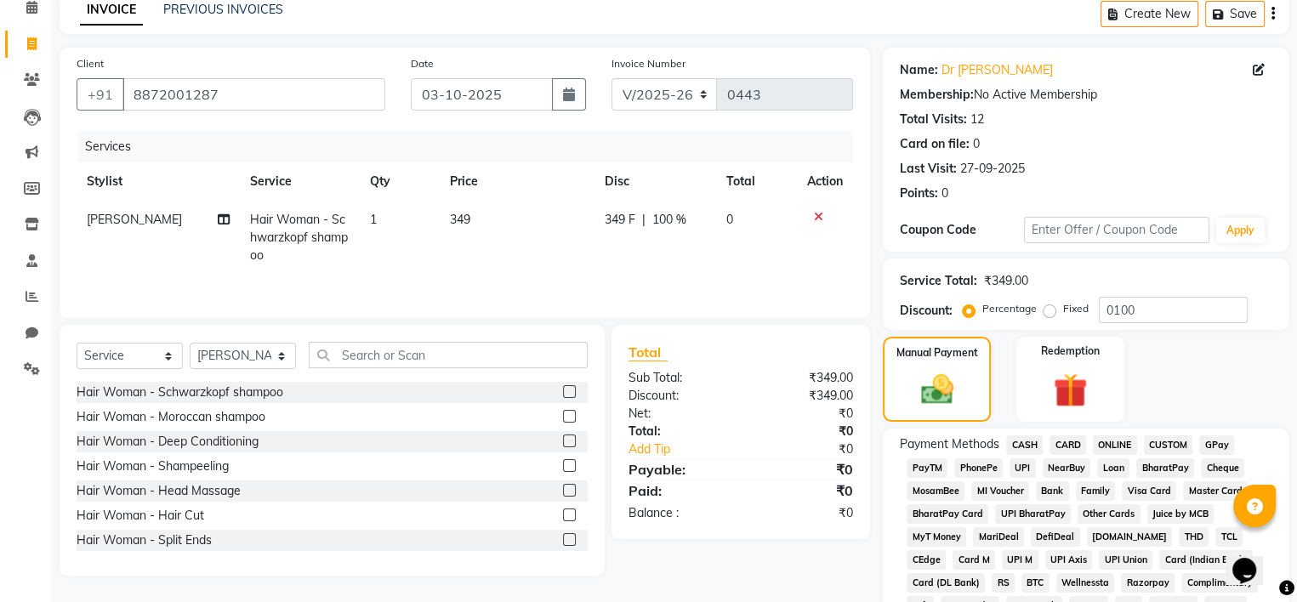
click at [1023, 445] on span "CASH" at bounding box center [1024, 445] width 37 height 20
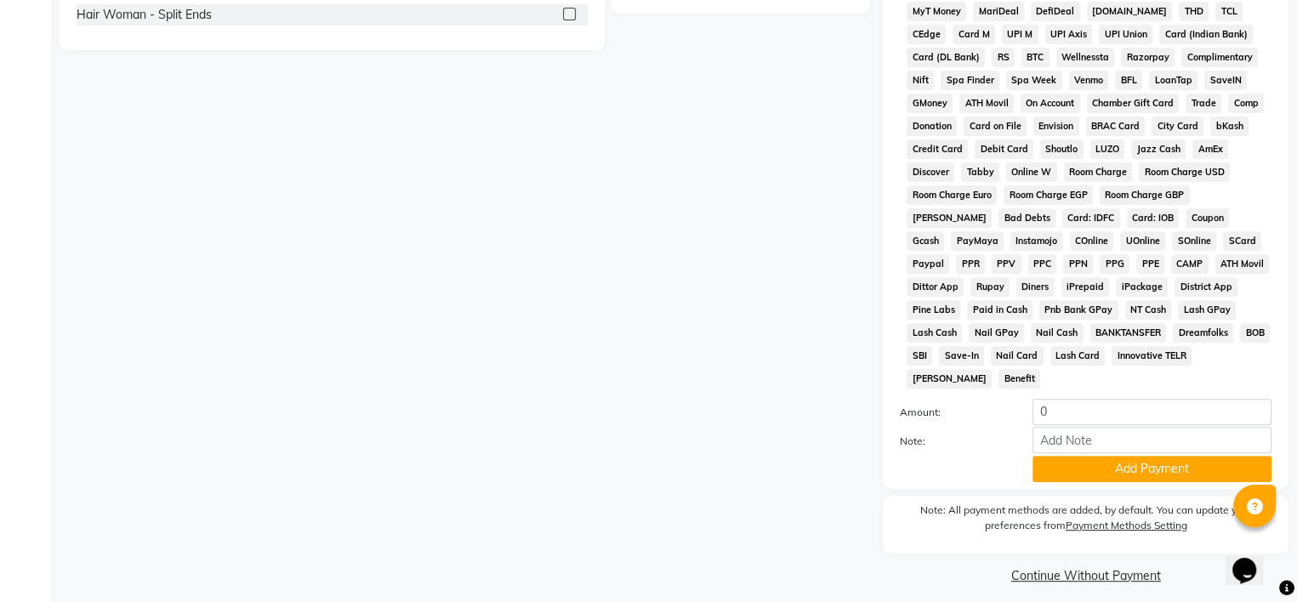
scroll to position [609, 0]
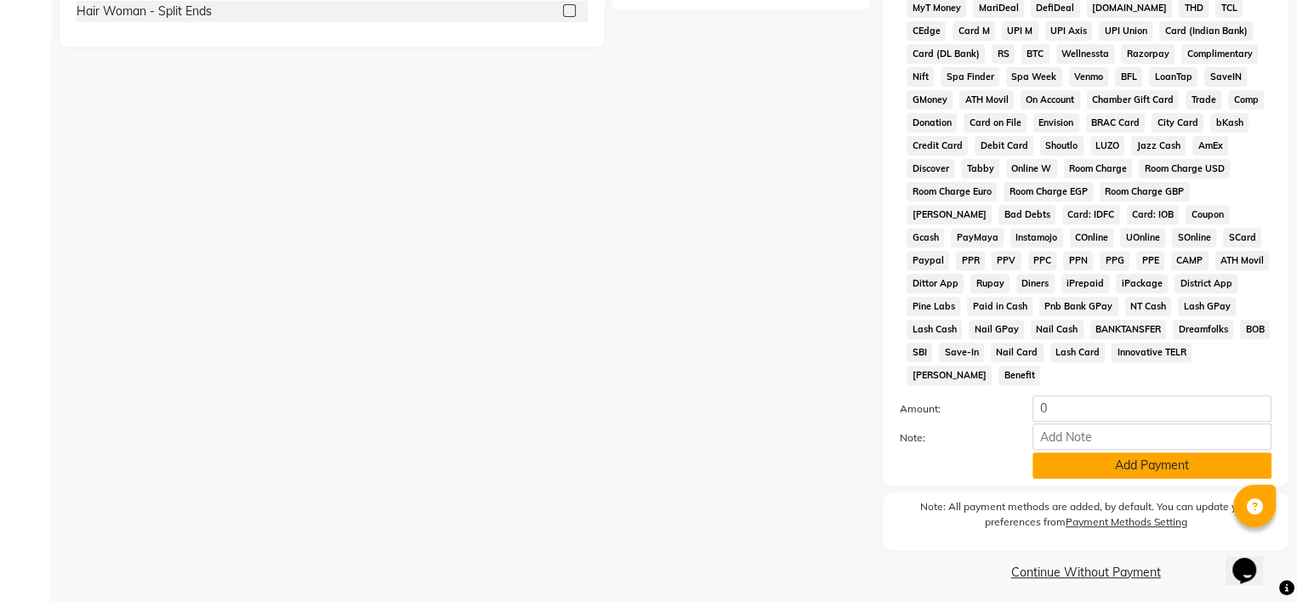
click at [1092, 458] on button "Add Payment" at bounding box center [1151, 465] width 239 height 26
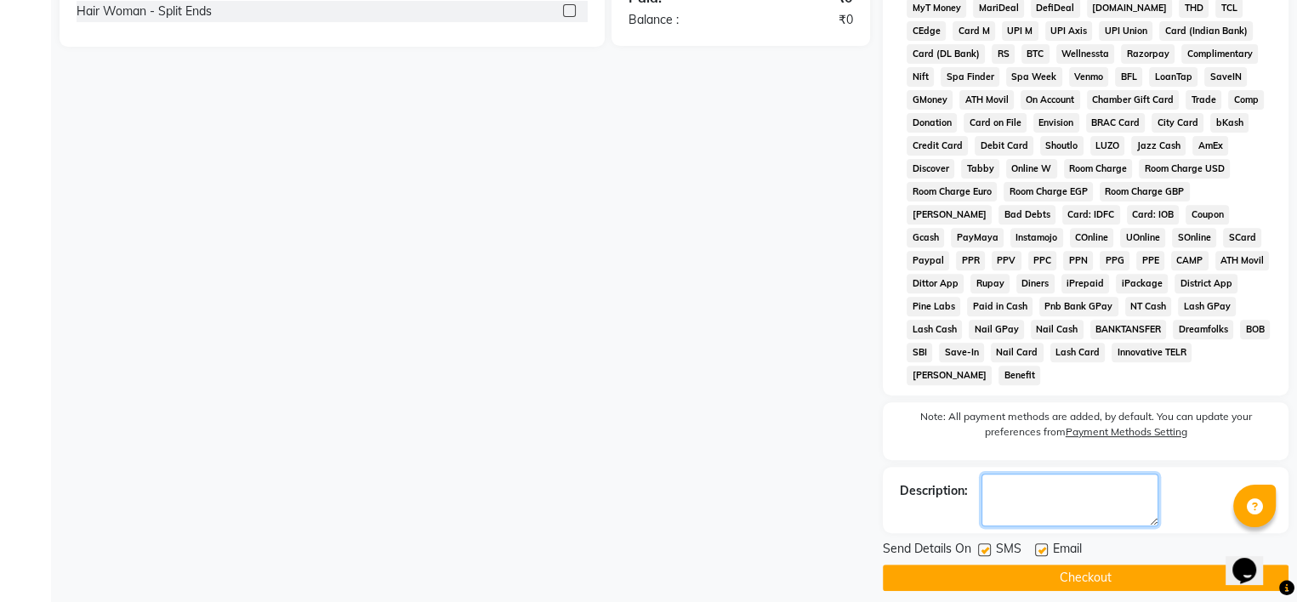
click at [1058, 485] on textarea at bounding box center [1069, 500] width 177 height 53
type textarea "jc 473"
click at [988, 543] on label at bounding box center [984, 549] width 13 height 13
click at [988, 545] on input "checkbox" at bounding box center [983, 550] width 11 height 11
checkbox input "false"
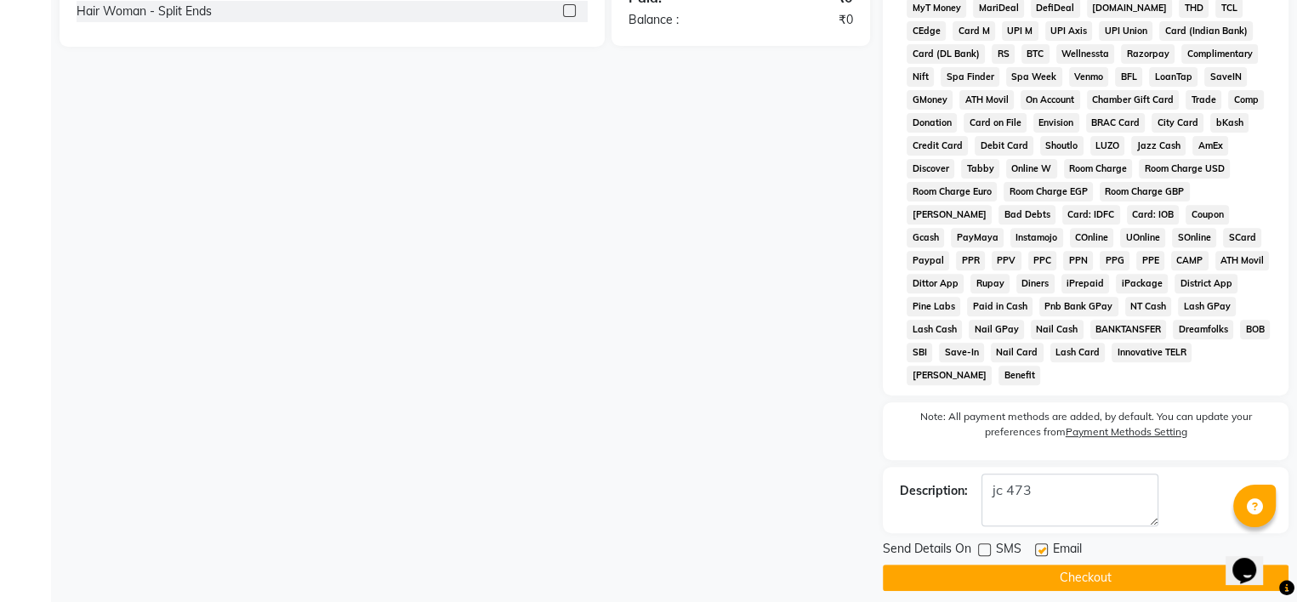
click at [1043, 543] on label at bounding box center [1041, 549] width 13 height 13
click at [1043, 545] on input "checkbox" at bounding box center [1040, 550] width 11 height 11
checkbox input "false"
click at [1046, 565] on button "Checkout" at bounding box center [1085, 578] width 406 height 26
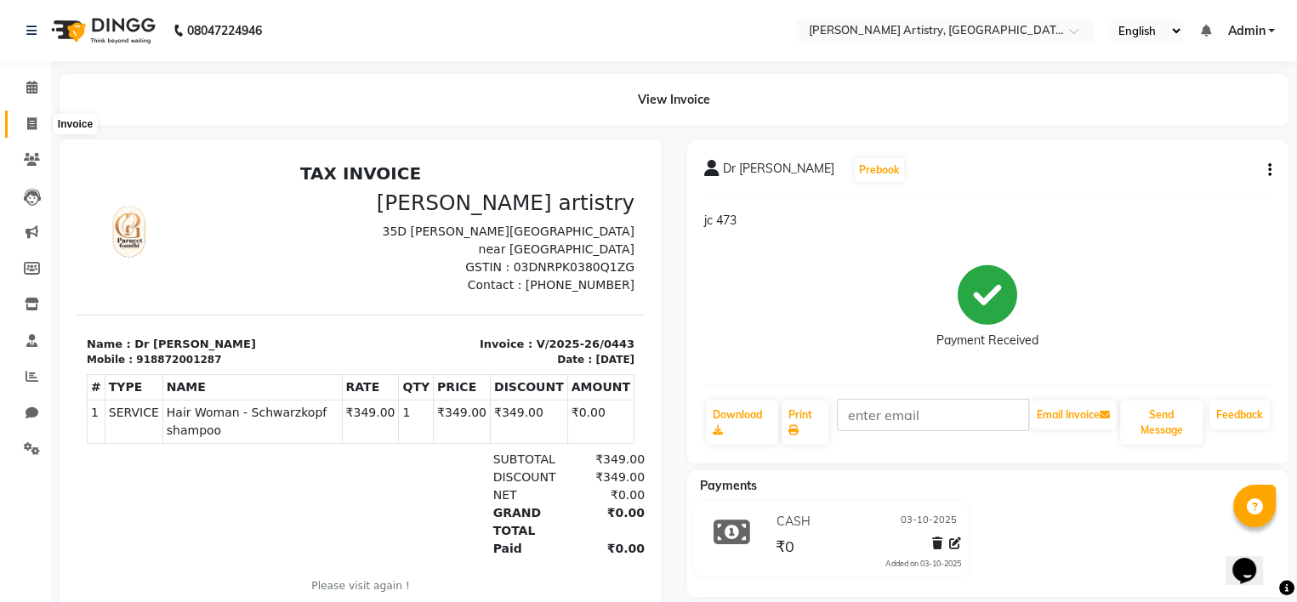
click at [26, 122] on span at bounding box center [32, 125] width 30 height 20
select select "service"
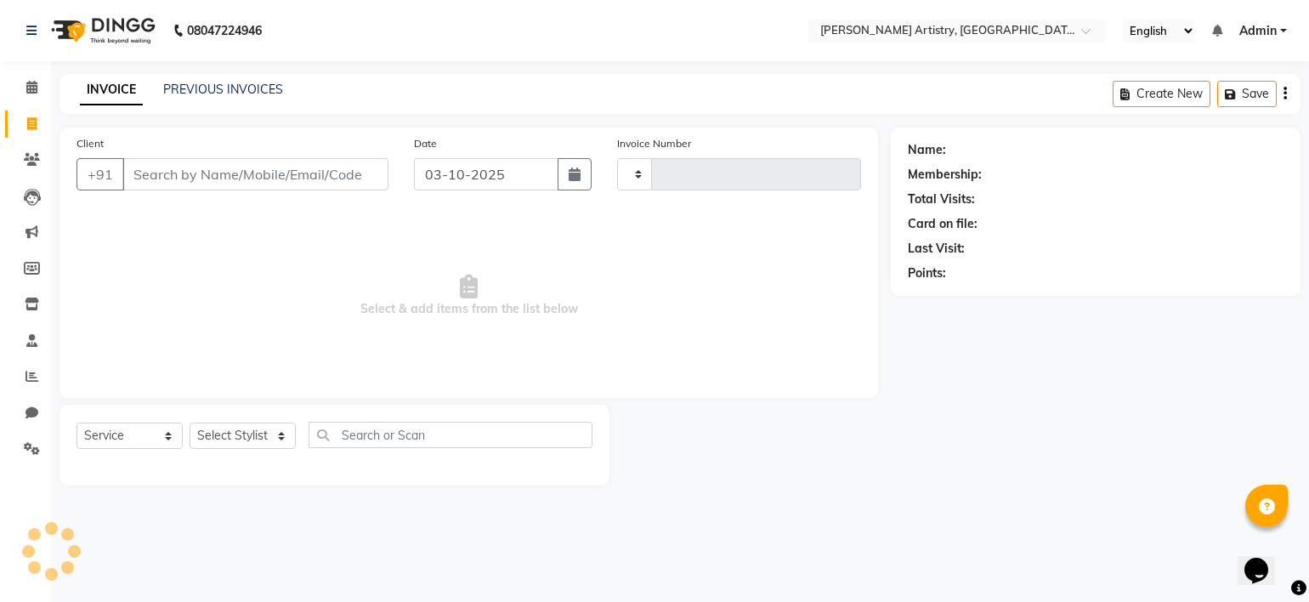
type input "0444"
select select "8322"
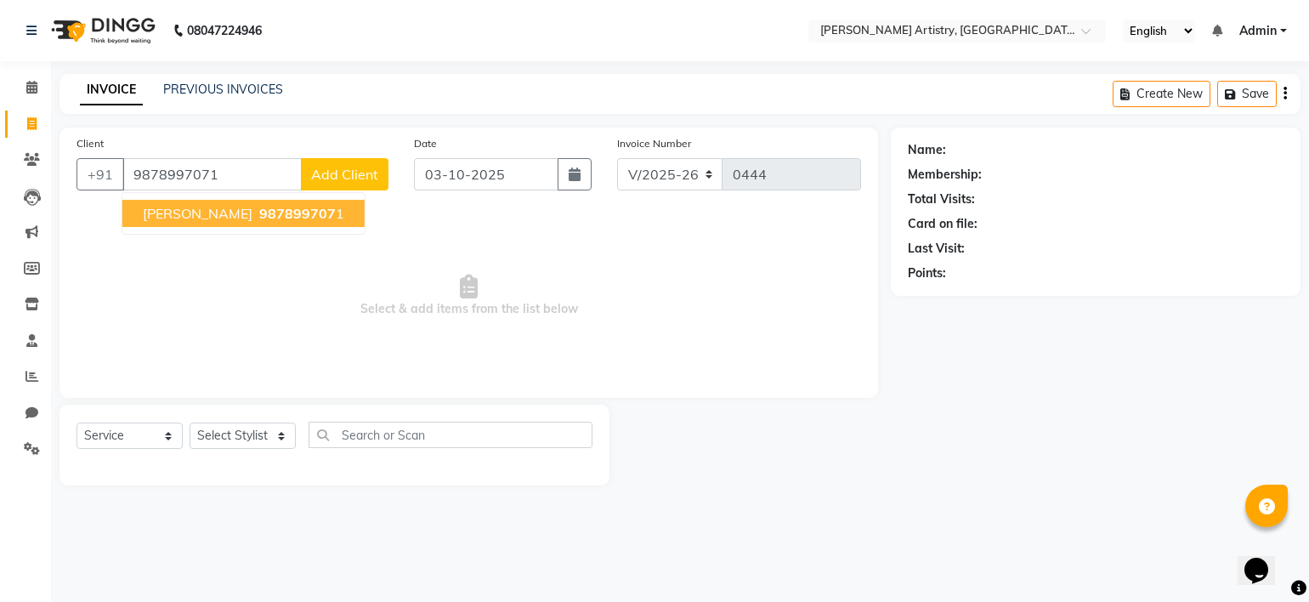
type input "9878997071"
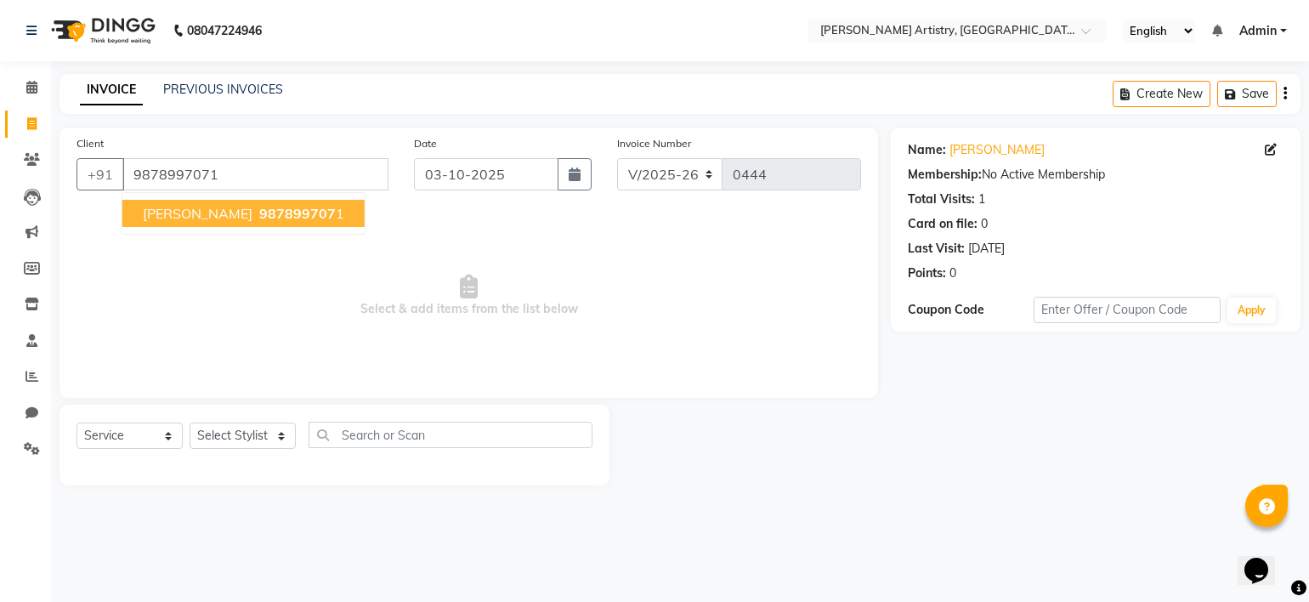
click at [259, 213] on span "987899707" at bounding box center [297, 213] width 77 height 17
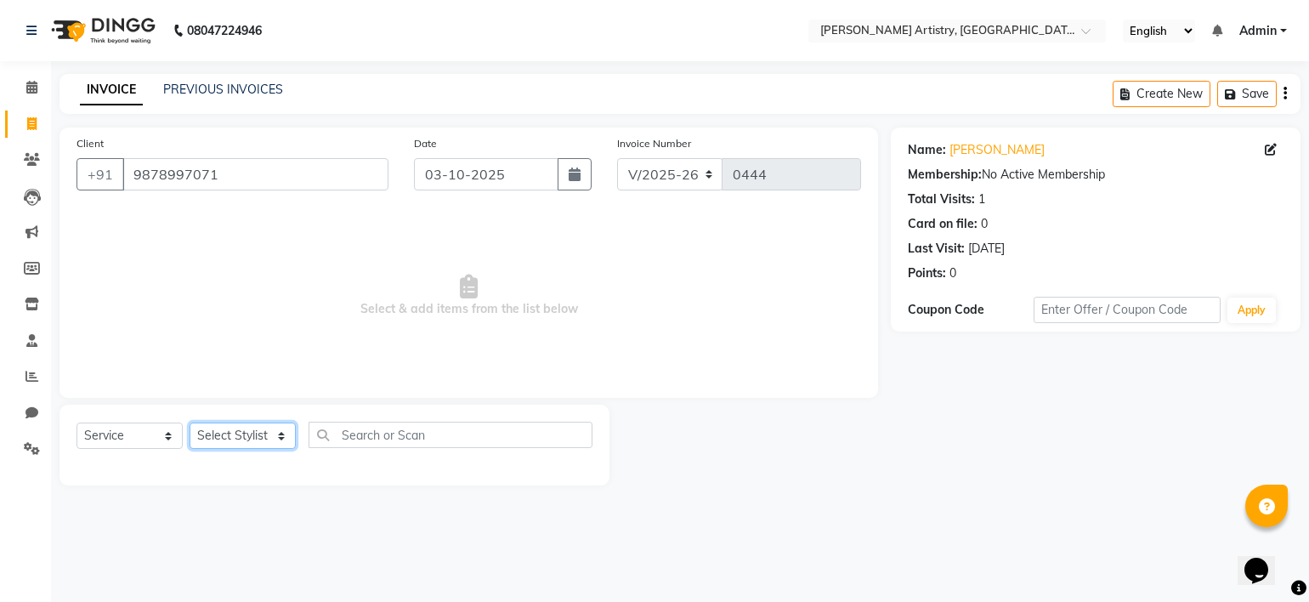
click at [241, 433] on select "Select Stylist [PERSON_NAME] [PERSON_NAME] [PERSON_NAME]" at bounding box center [243, 436] width 106 height 26
select select "84201"
click at [190, 423] on select "Select Stylist [PERSON_NAME] [PERSON_NAME] [PERSON_NAME]" at bounding box center [243, 436] width 106 height 26
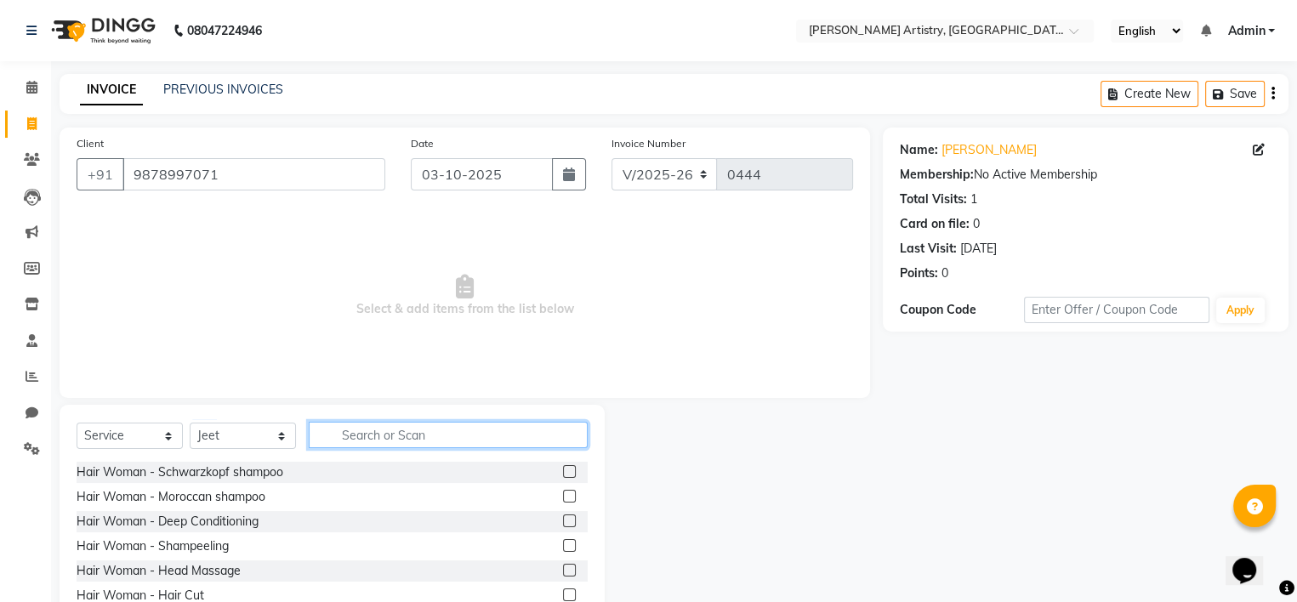
click at [379, 436] on input "text" at bounding box center [448, 435] width 279 height 26
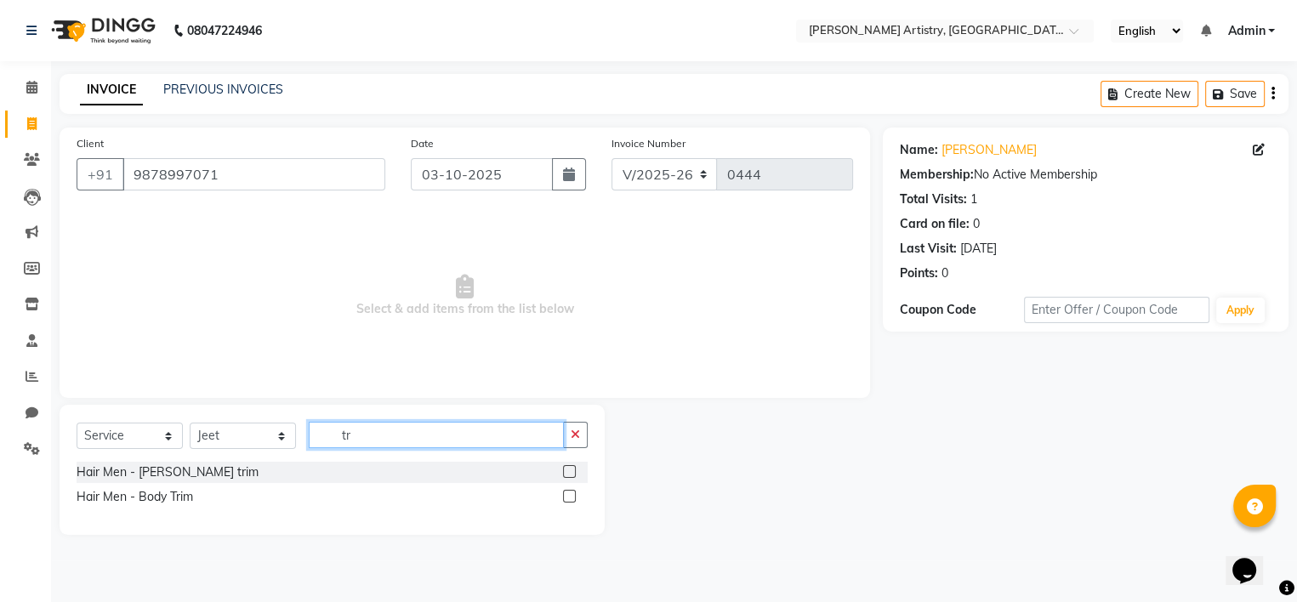
type input "t"
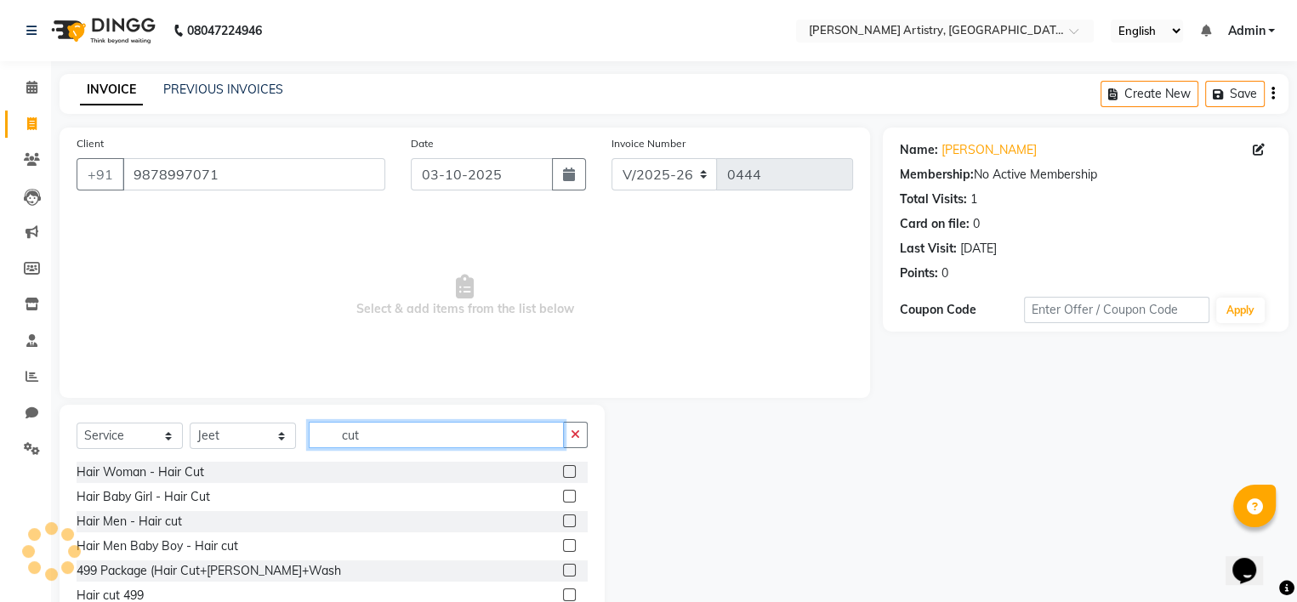
type input "cut"
click at [568, 474] on label at bounding box center [569, 471] width 13 height 13
click at [568, 474] on input "checkbox" at bounding box center [568, 472] width 11 height 11
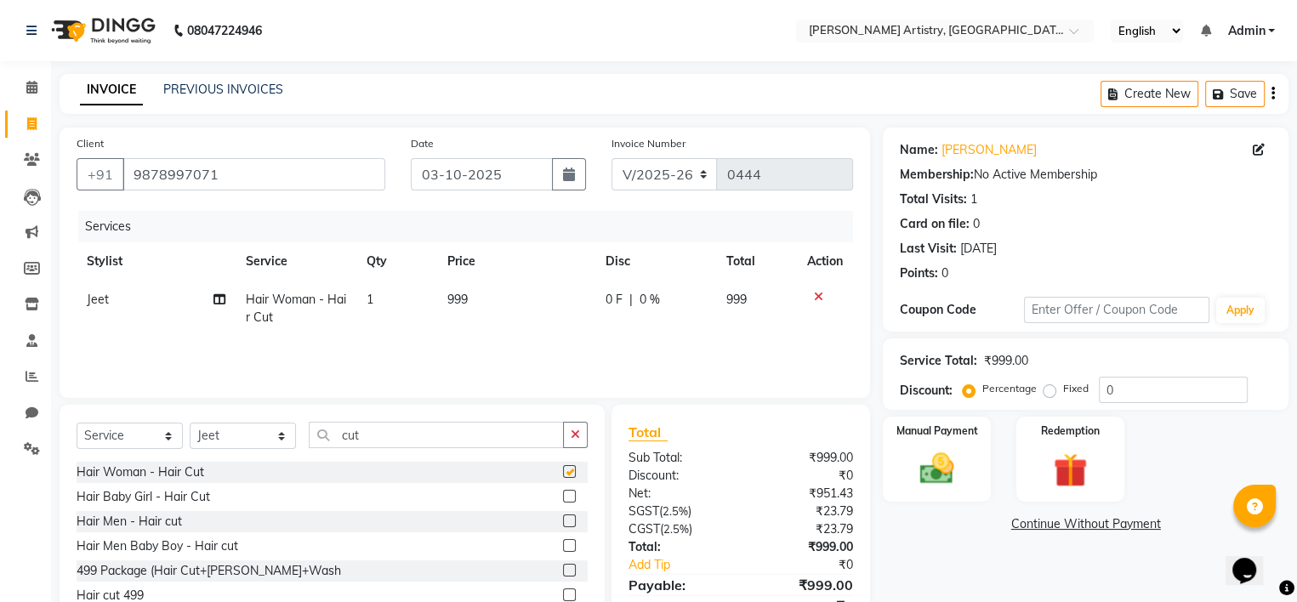
checkbox input "false"
click at [467, 307] on span "999" at bounding box center [457, 299] width 20 height 15
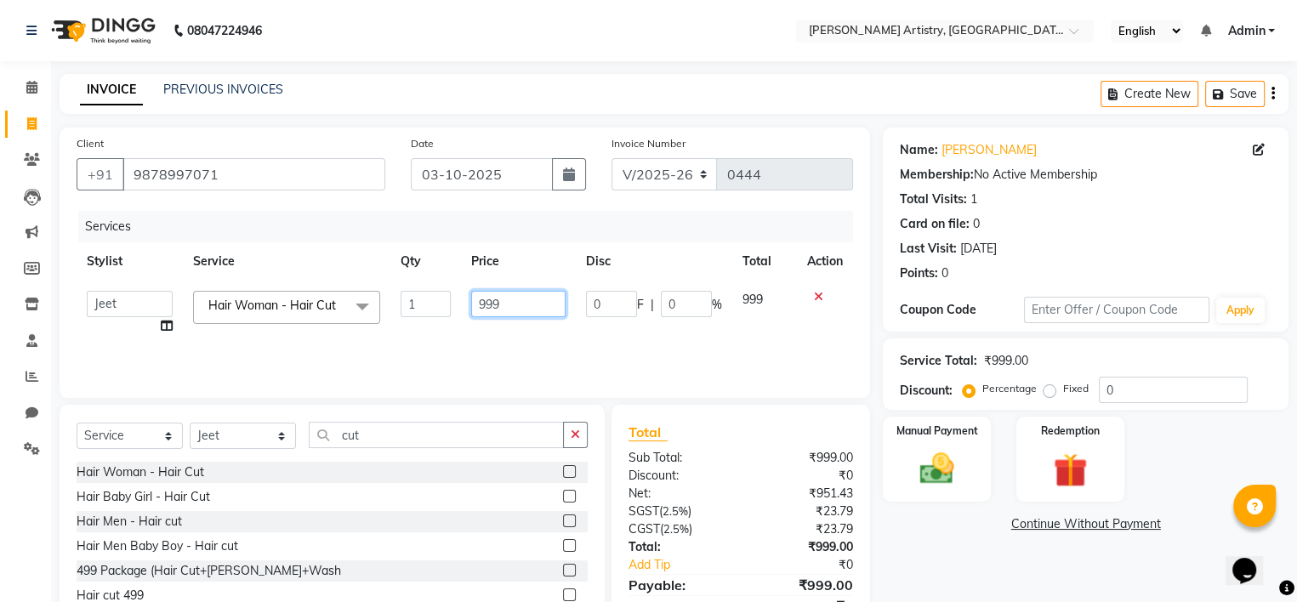
click at [486, 295] on input "999" at bounding box center [518, 304] width 94 height 26
type input "500"
click at [582, 355] on div "Services Stylist Service Qty Price Disc Total Action Jeet [PERSON_NAME] [PERSON…" at bounding box center [465, 296] width 776 height 170
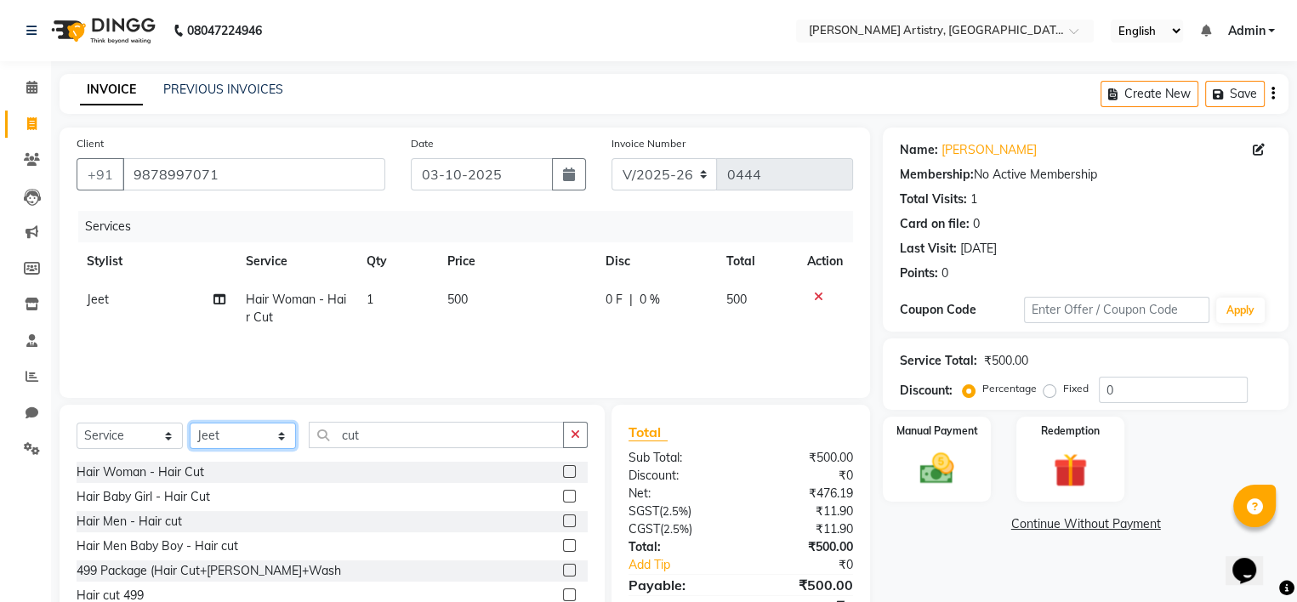
click at [233, 440] on select "Select Stylist [PERSON_NAME] [PERSON_NAME] [PERSON_NAME]" at bounding box center [243, 436] width 106 height 26
select select "93551"
click at [190, 423] on select "Select Stylist [PERSON_NAME] [PERSON_NAME] [PERSON_NAME]" at bounding box center [243, 436] width 106 height 26
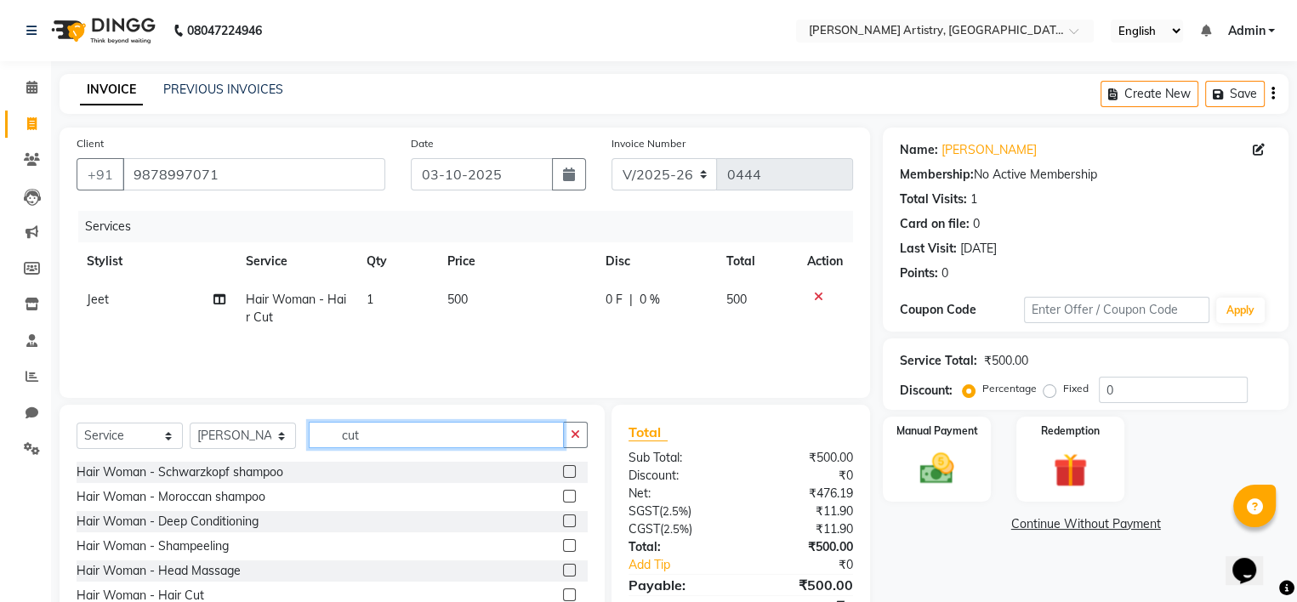
click at [456, 424] on input "cut" at bounding box center [436, 435] width 255 height 26
type input "eye"
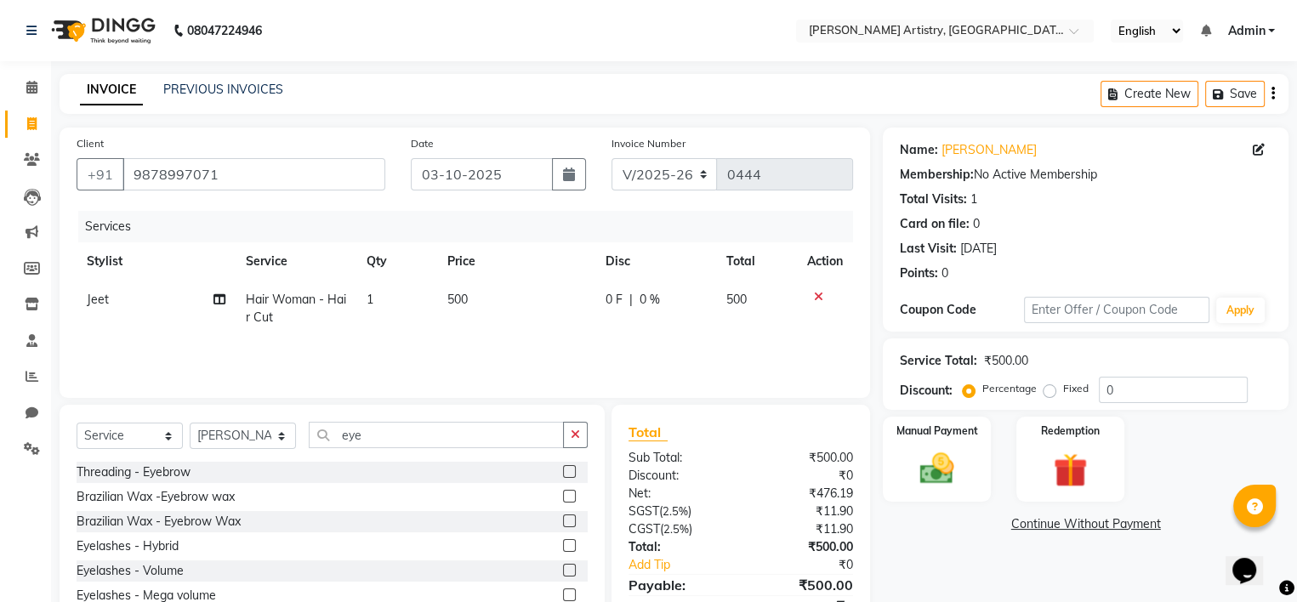
click at [563, 468] on label at bounding box center [569, 471] width 13 height 13
click at [563, 468] on input "checkbox" at bounding box center [568, 472] width 11 height 11
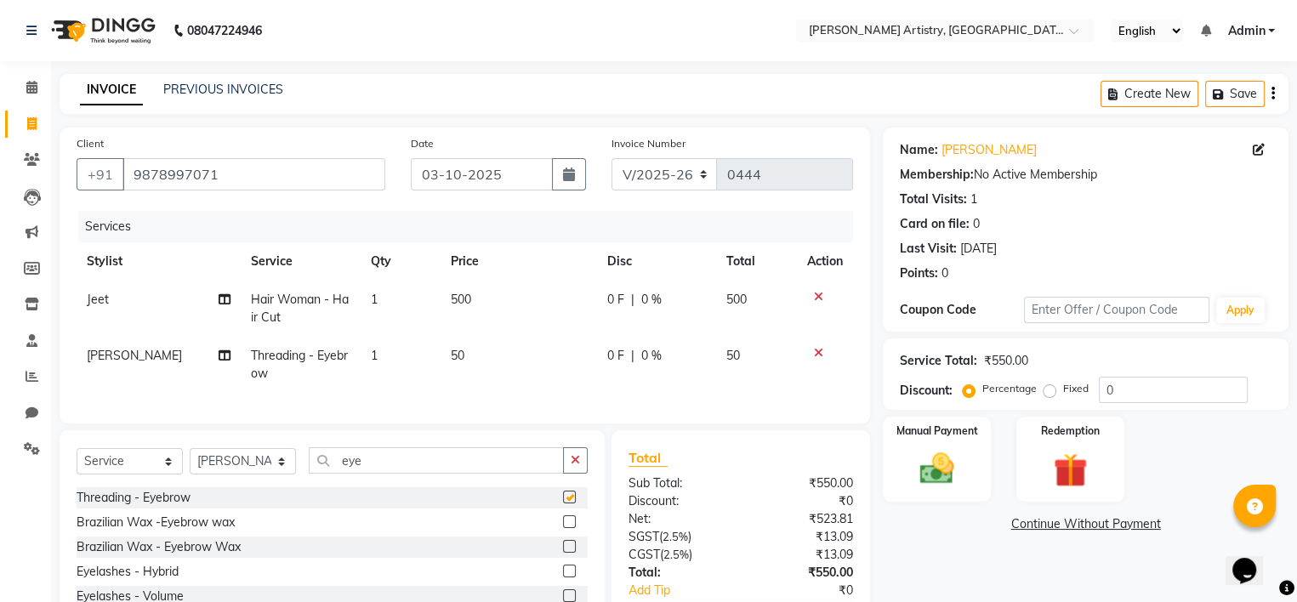
checkbox input "false"
click at [581, 474] on button "button" at bounding box center [575, 460] width 25 height 26
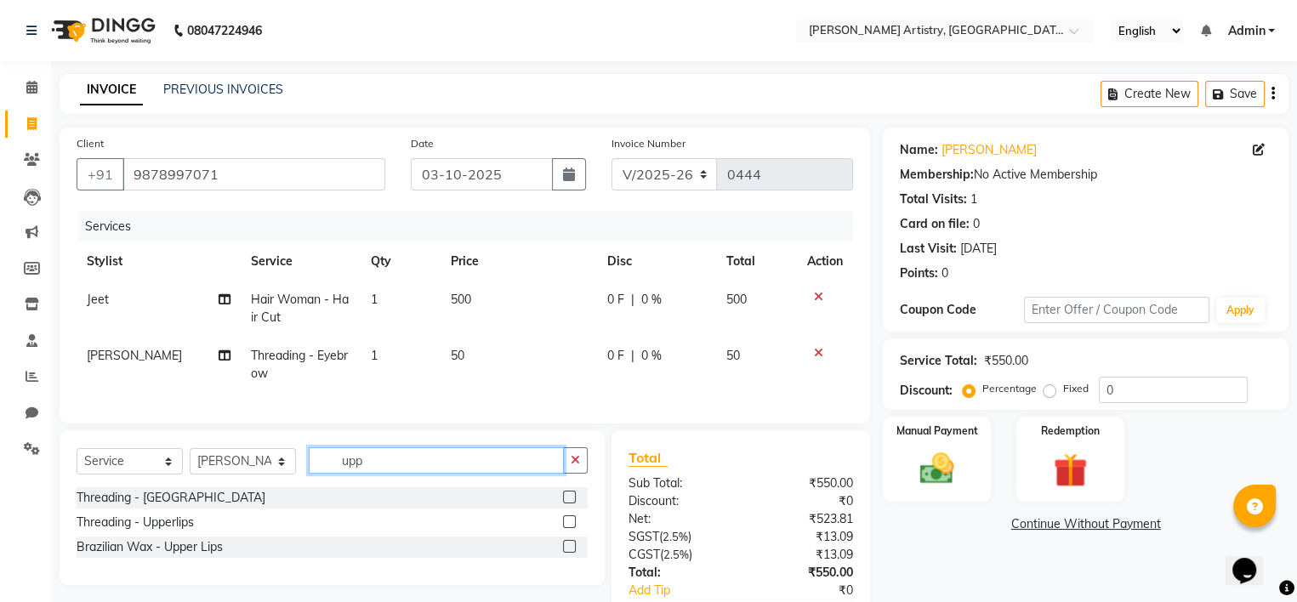
type input "upp"
click at [575, 503] on label at bounding box center [569, 497] width 13 height 13
click at [574, 503] on input "checkbox" at bounding box center [568, 497] width 11 height 11
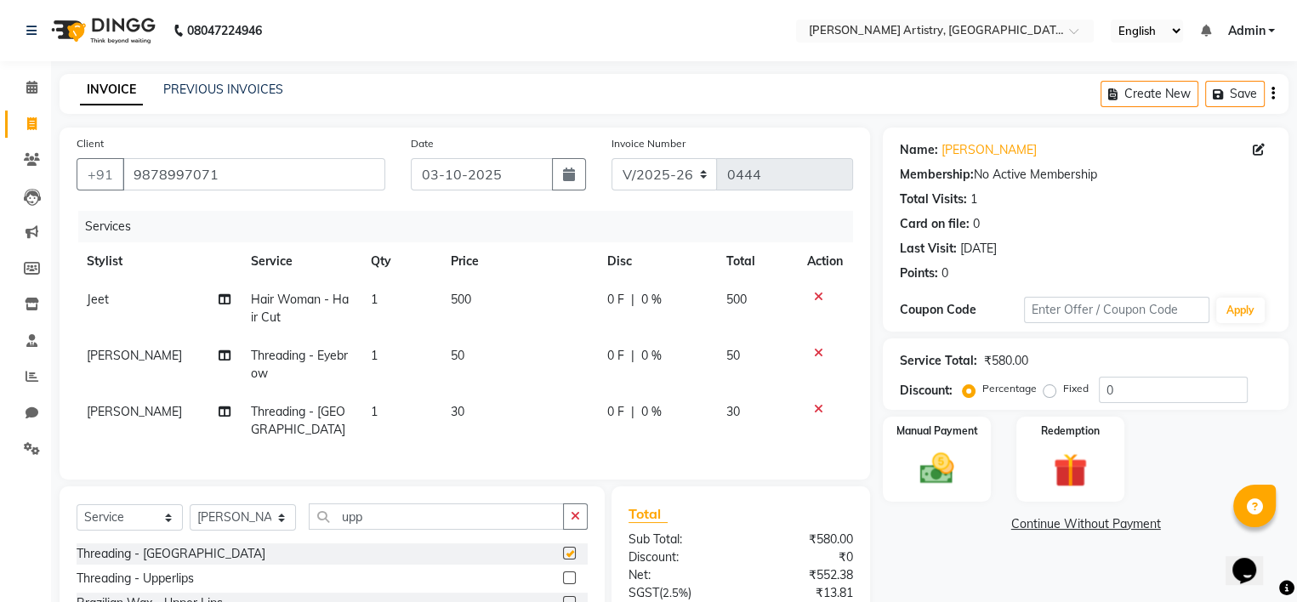
checkbox input "false"
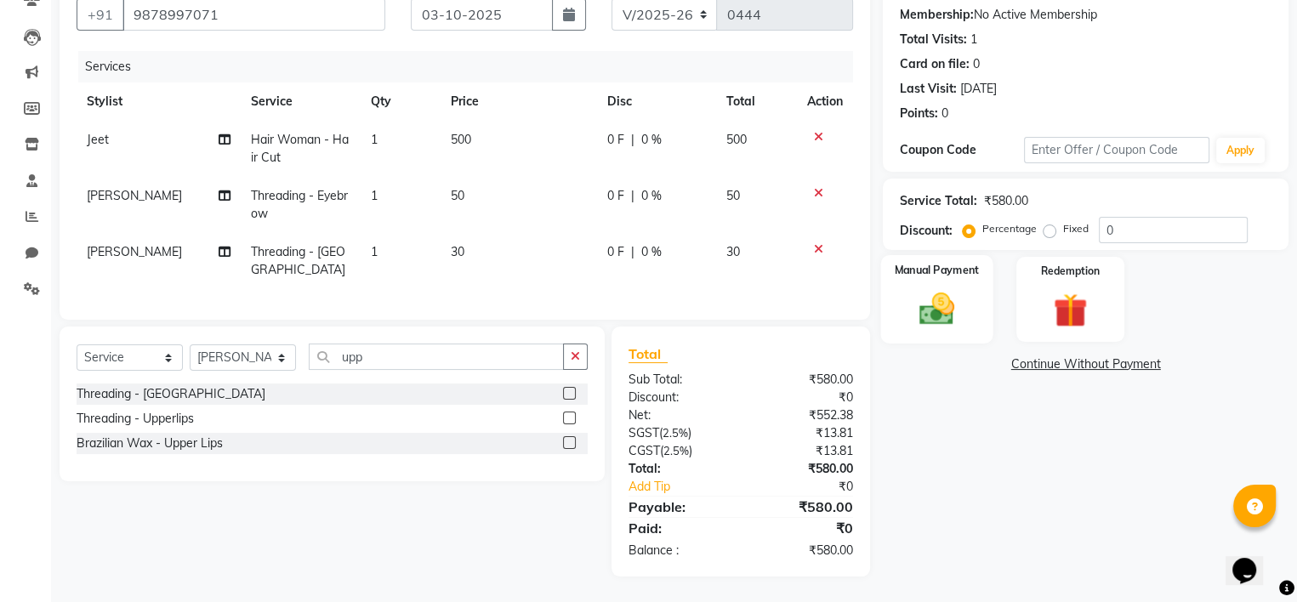
click at [945, 298] on img at bounding box center [937, 309] width 58 height 41
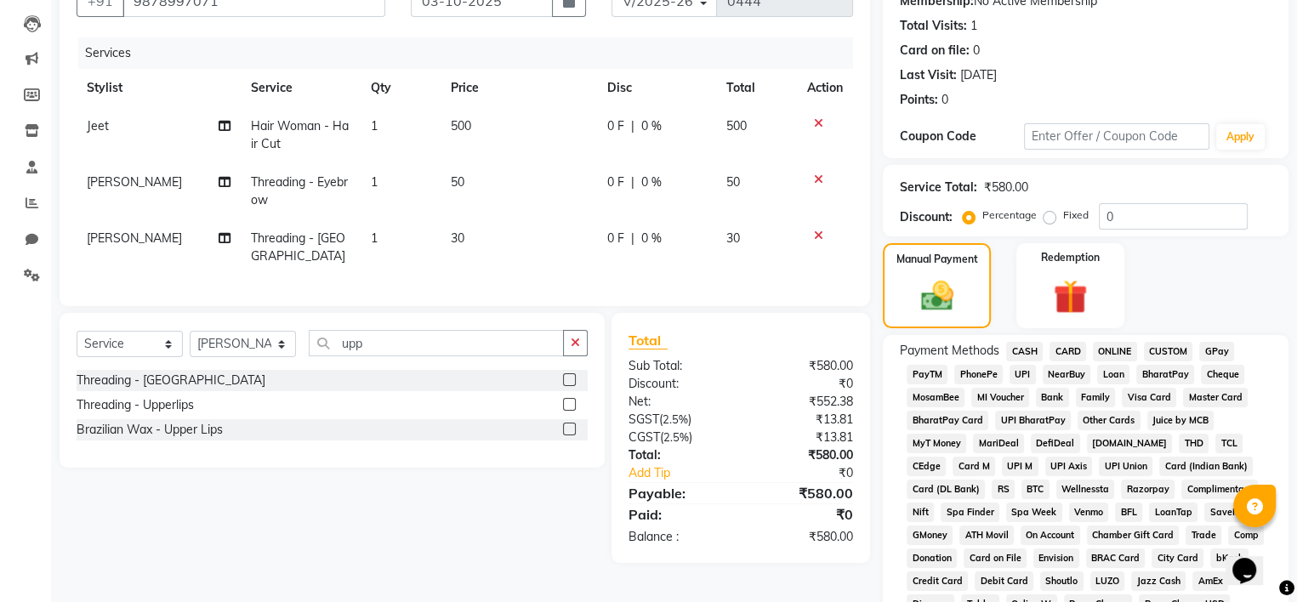
click at [1015, 380] on span "UPI" at bounding box center [1022, 375] width 26 height 20
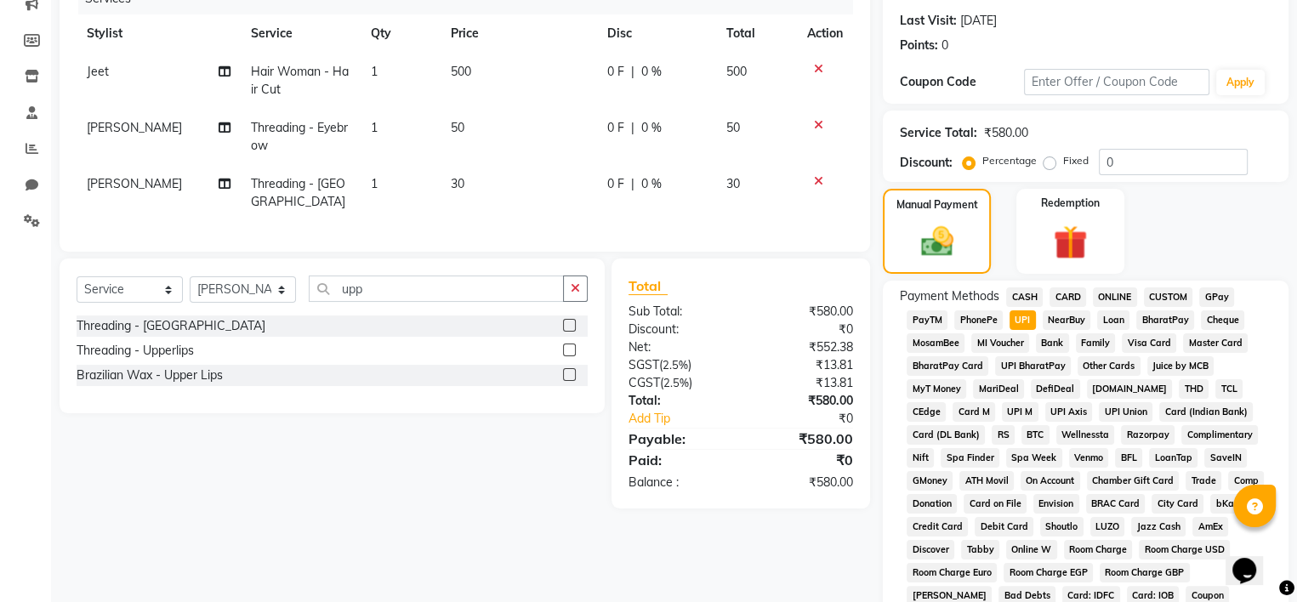
scroll to position [609, 0]
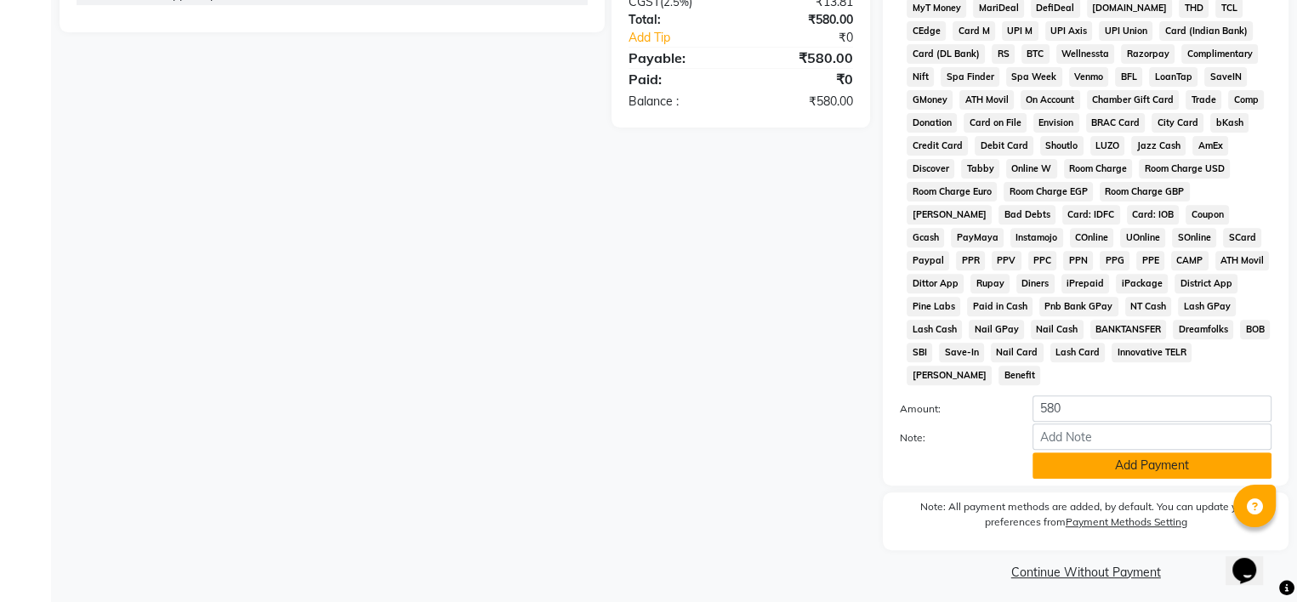
click at [1058, 456] on button "Add Payment" at bounding box center [1151, 465] width 239 height 26
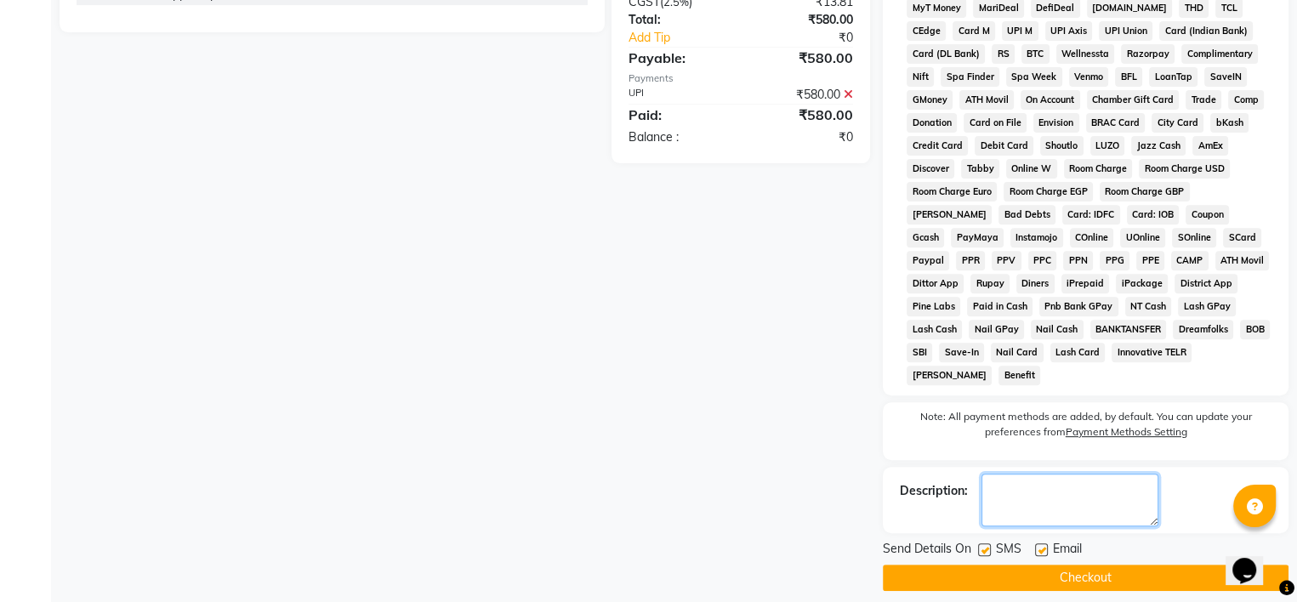
click at [1030, 478] on textarea at bounding box center [1069, 500] width 177 height 53
type textarea "jc 474"
click at [763, 438] on div "Client [PHONE_NUMBER] Date [DATE] Invoice Number V/2025 V/[PHONE_NUMBER] Servic…" at bounding box center [465, 55] width 836 height 1072
click at [990, 543] on div "SMS" at bounding box center [1006, 550] width 57 height 21
click at [980, 545] on label at bounding box center [984, 549] width 13 height 13
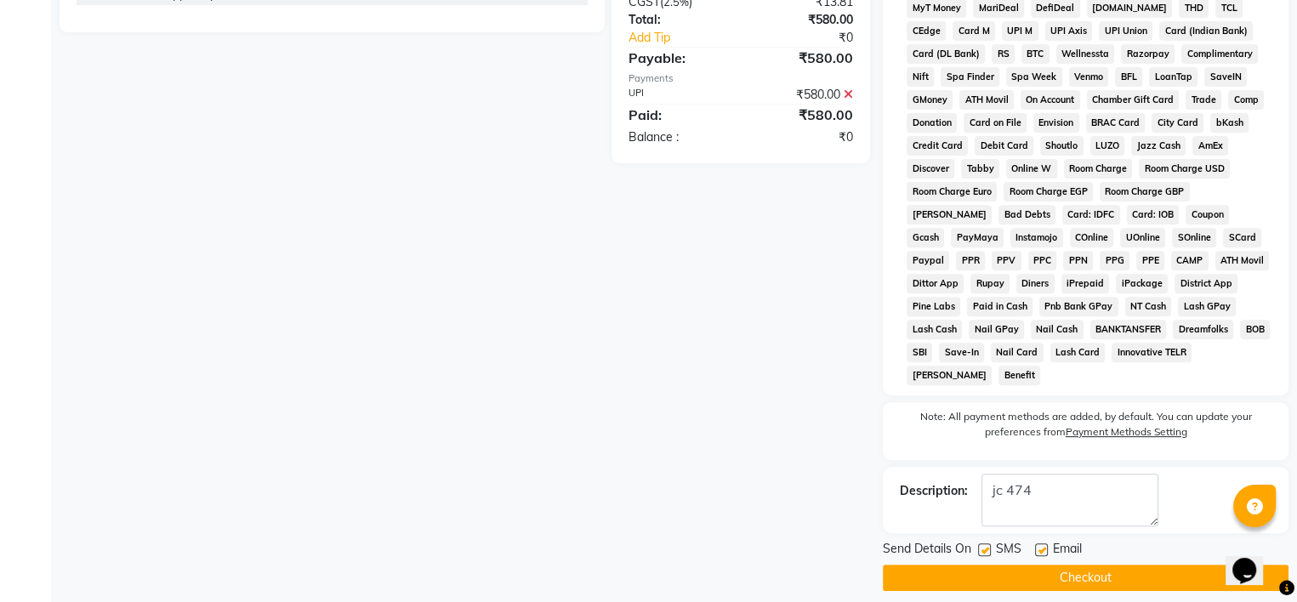
click at [980, 545] on input "checkbox" at bounding box center [983, 550] width 11 height 11
checkbox input "false"
click at [1036, 543] on label at bounding box center [1041, 549] width 13 height 13
click at [1036, 545] on input "checkbox" at bounding box center [1040, 550] width 11 height 11
checkbox input "false"
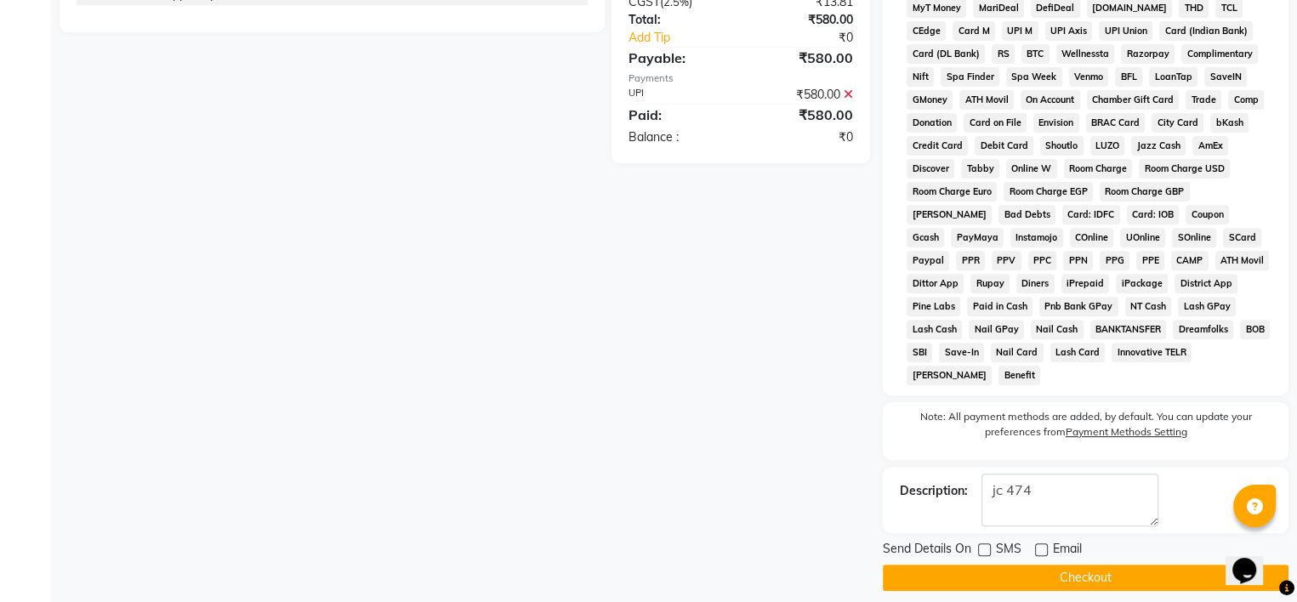
click at [1067, 567] on button "Checkout" at bounding box center [1085, 578] width 406 height 26
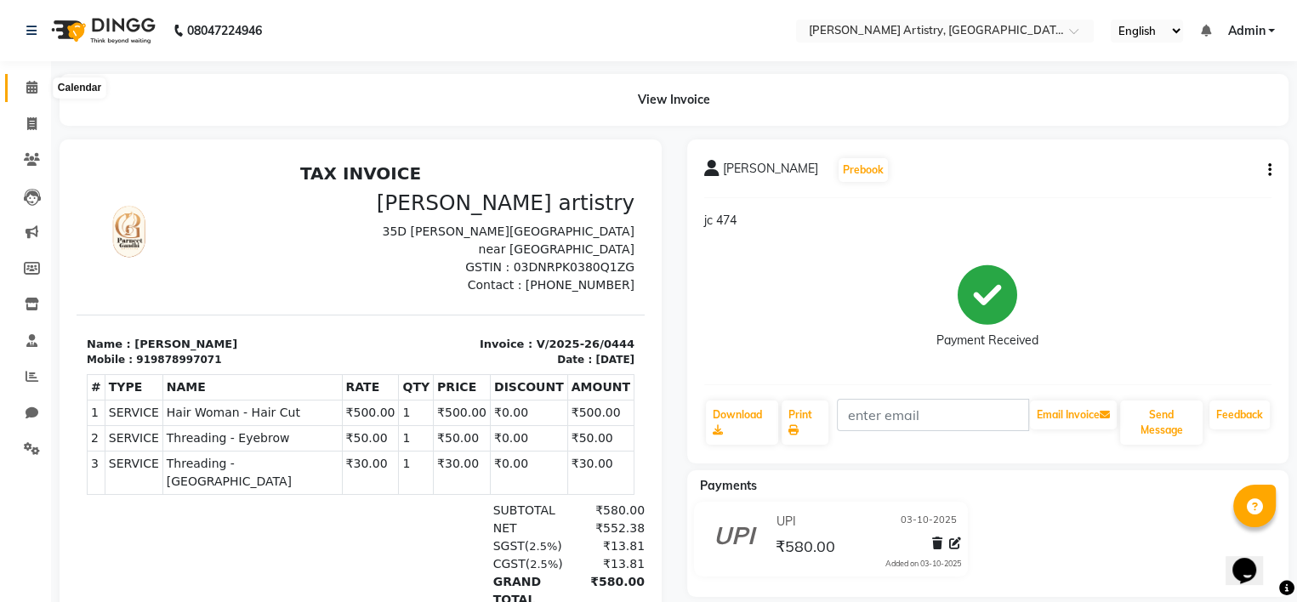
click at [39, 90] on span at bounding box center [32, 88] width 30 height 20
